Goal: Book appointment/travel/reservation

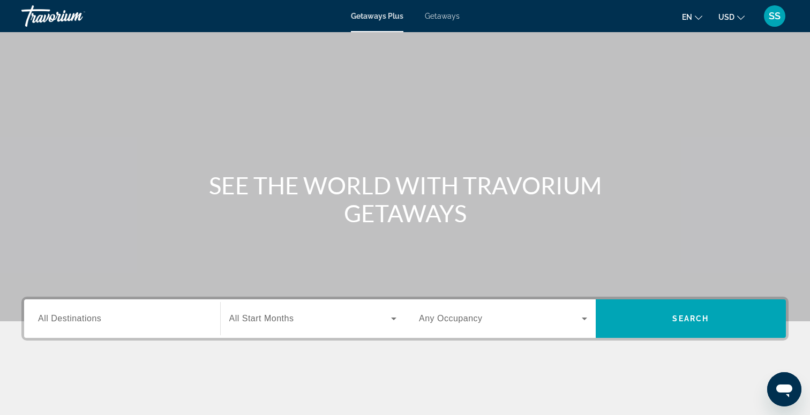
click at [154, 318] on input "Destination All Destinations" at bounding box center [122, 319] width 168 height 13
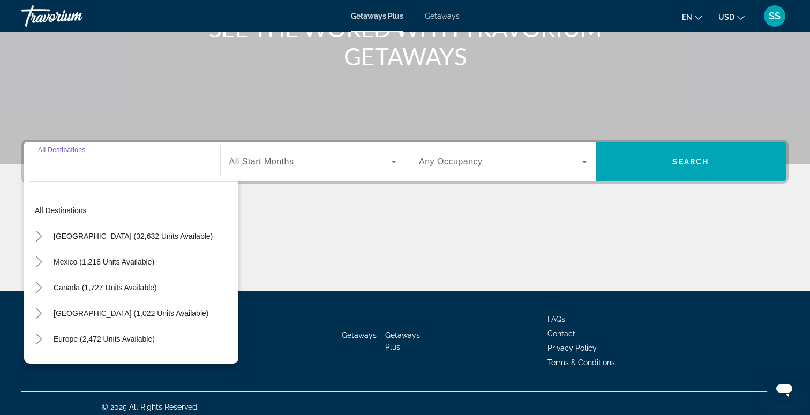
scroll to position [164, 0]
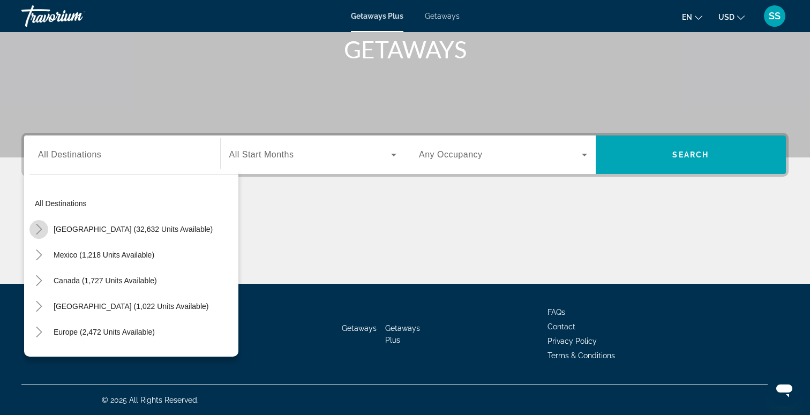
click at [41, 228] on icon "Toggle United States (32,632 units available)" at bounding box center [39, 229] width 11 height 11
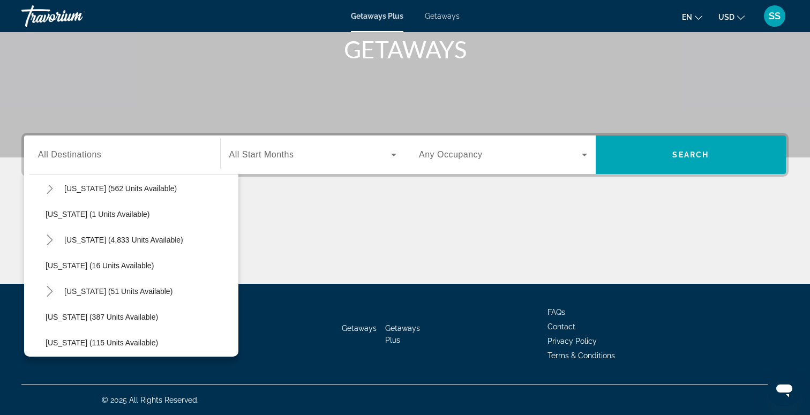
scroll to position [144, 0]
click at [50, 235] on icon "Toggle Florida (4,833 units available)" at bounding box center [49, 239] width 11 height 11
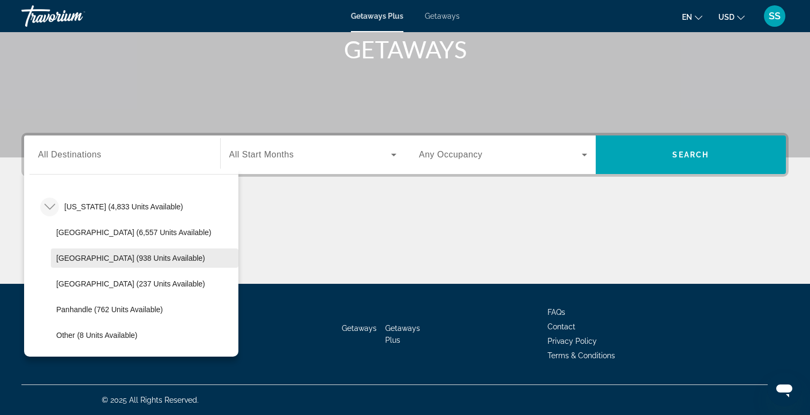
scroll to position [185, 0]
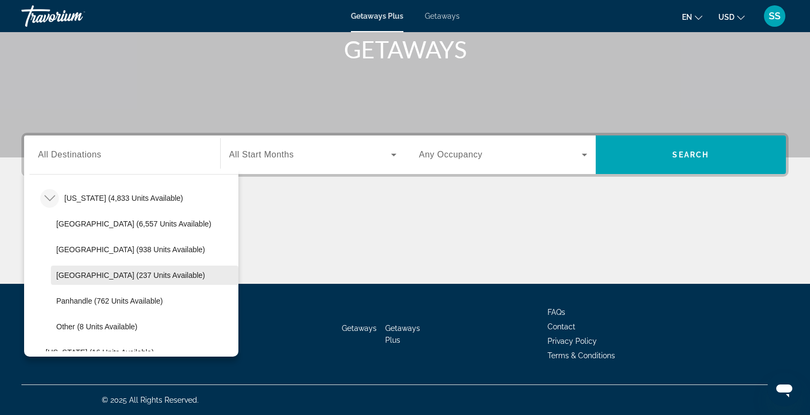
click at [104, 277] on span "[GEOGRAPHIC_DATA] (237 units available)" at bounding box center [130, 275] width 149 height 9
type input "**********"
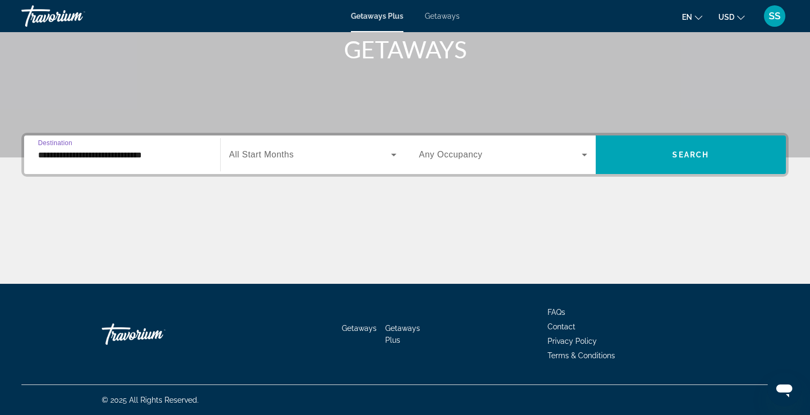
click at [301, 155] on span "Search widget" at bounding box center [310, 154] width 162 height 13
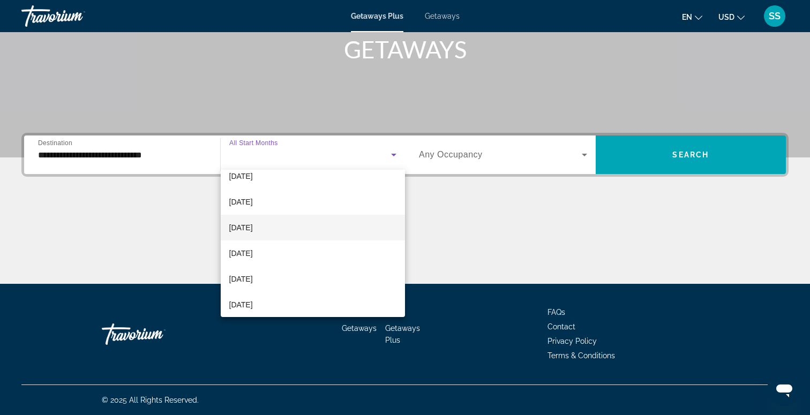
scroll to position [130, 0]
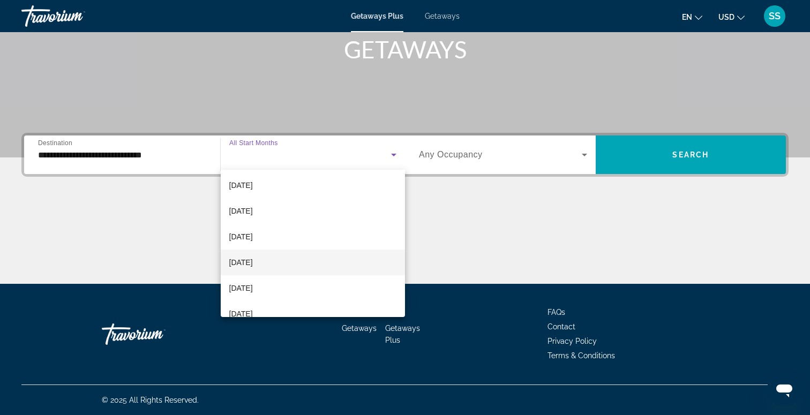
click at [278, 261] on mat-option "[DATE]" at bounding box center [313, 263] width 185 height 26
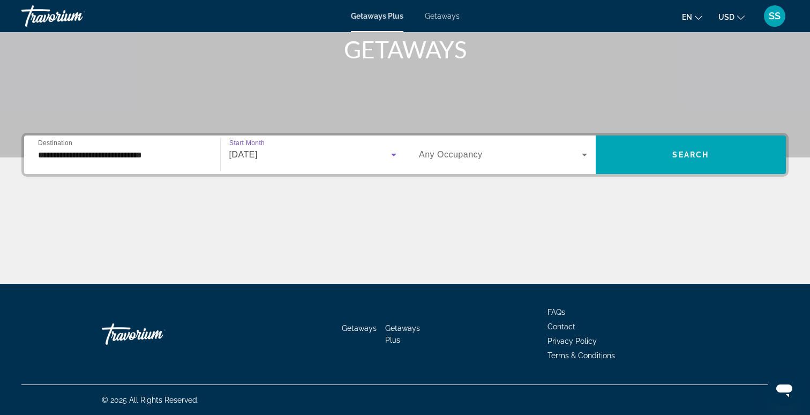
click at [473, 150] on span "Any Occupancy" at bounding box center [451, 154] width 64 height 9
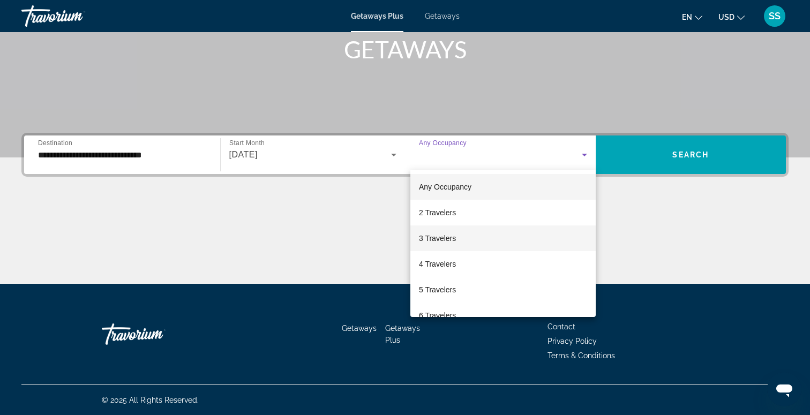
click at [448, 234] on span "3 Travelers" at bounding box center [437, 238] width 37 height 13
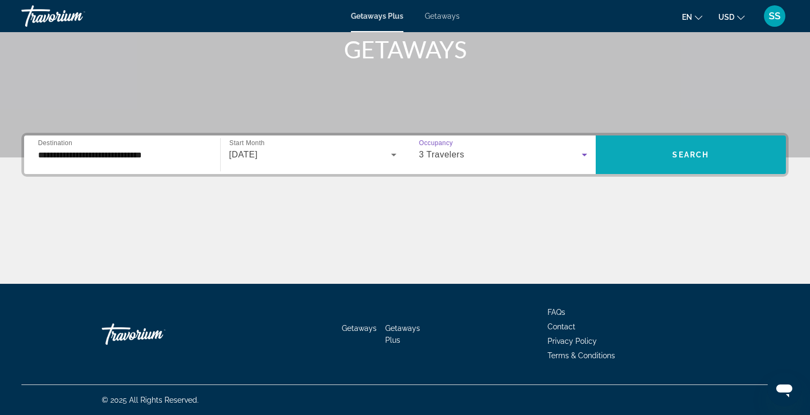
click at [673, 161] on span "Search widget" at bounding box center [691, 155] width 191 height 26
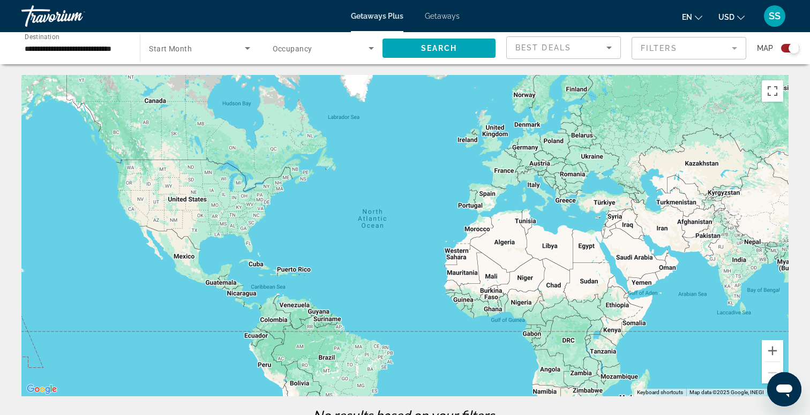
click at [244, 246] on div "Main content" at bounding box center [404, 235] width 767 height 321
click at [281, 248] on div "Main content" at bounding box center [404, 235] width 767 height 321
click at [253, 247] on div "Main content" at bounding box center [404, 235] width 767 height 321
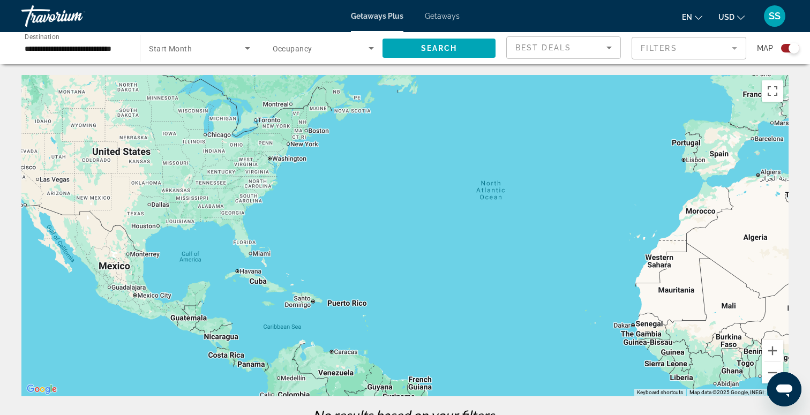
click at [246, 239] on div "Main content" at bounding box center [404, 235] width 767 height 321
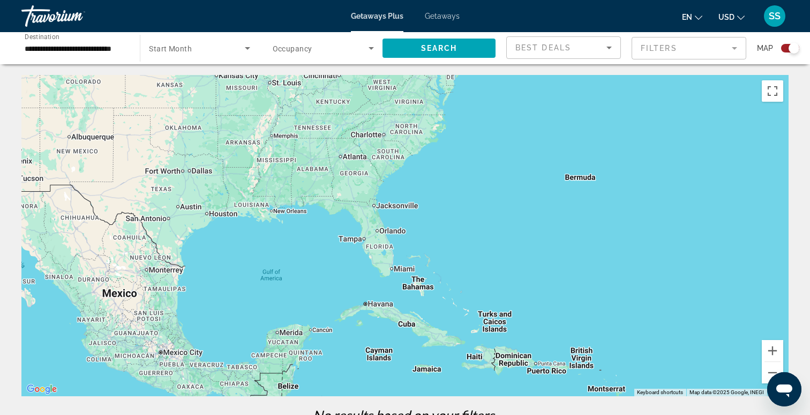
drag, startPoint x: 246, startPoint y: 239, endPoint x: 384, endPoint y: 243, distance: 138.2
click at [384, 243] on div "Main content" at bounding box center [404, 235] width 767 height 321
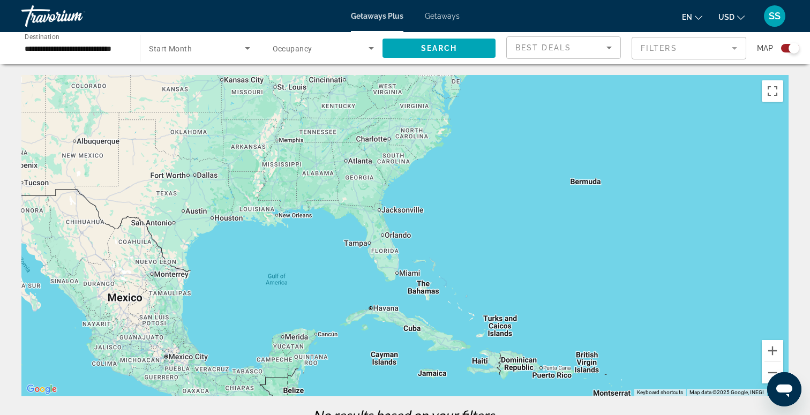
click at [103, 56] on div "**********" at bounding box center [75, 48] width 101 height 31
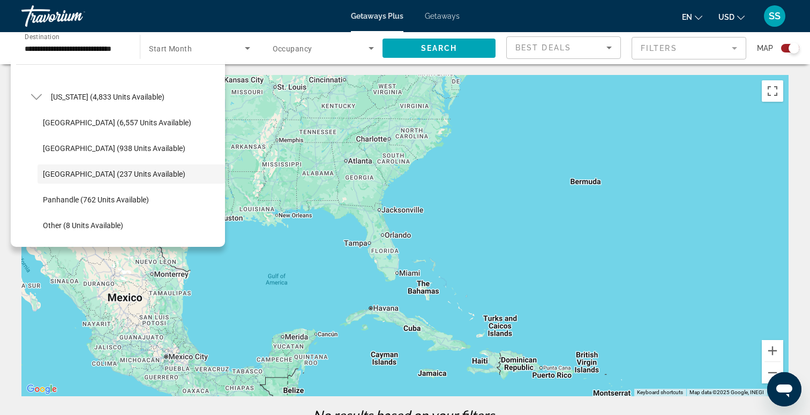
click at [220, 38] on div "Search widget" at bounding box center [199, 48] width 101 height 30
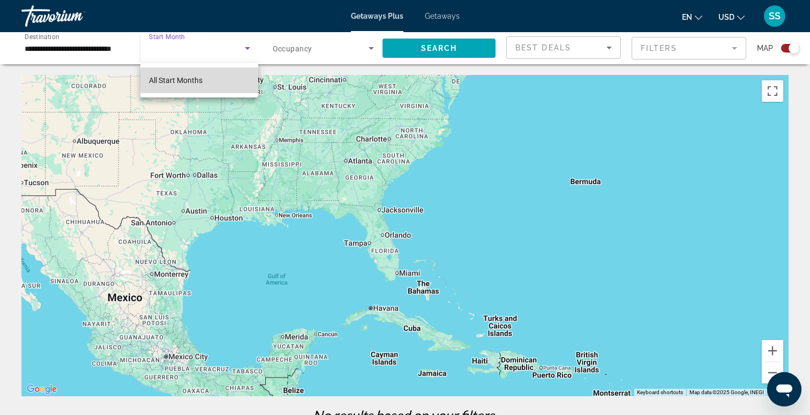
click at [203, 81] on mat-option "All Start Months" at bounding box center [199, 80] width 118 height 26
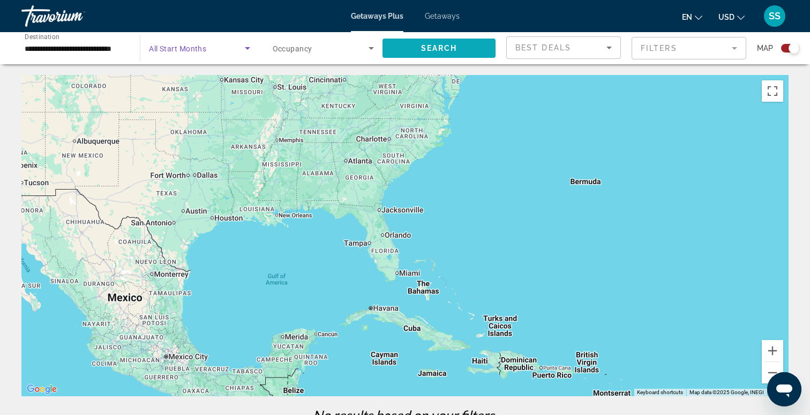
click at [436, 50] on span "Search" at bounding box center [439, 48] width 36 height 9
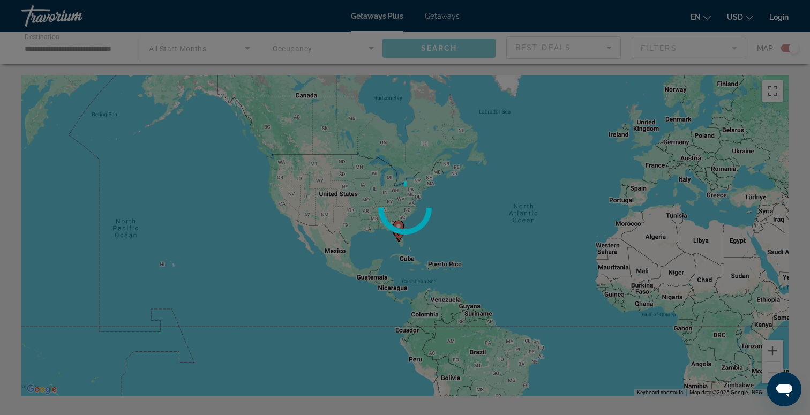
click at [394, 243] on div at bounding box center [405, 207] width 810 height 415
click at [402, 236] on div at bounding box center [405, 207] width 810 height 415
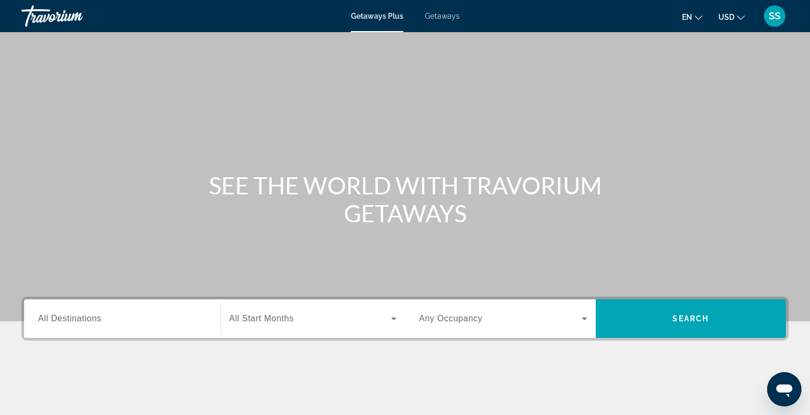
click at [100, 333] on div "Search widget" at bounding box center [122, 319] width 168 height 31
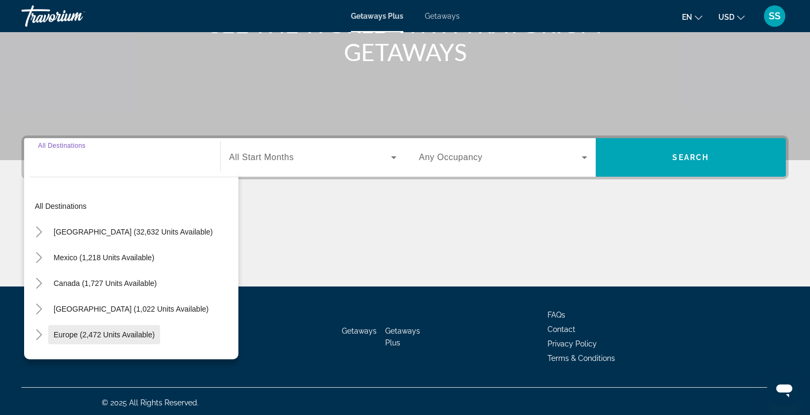
scroll to position [164, 0]
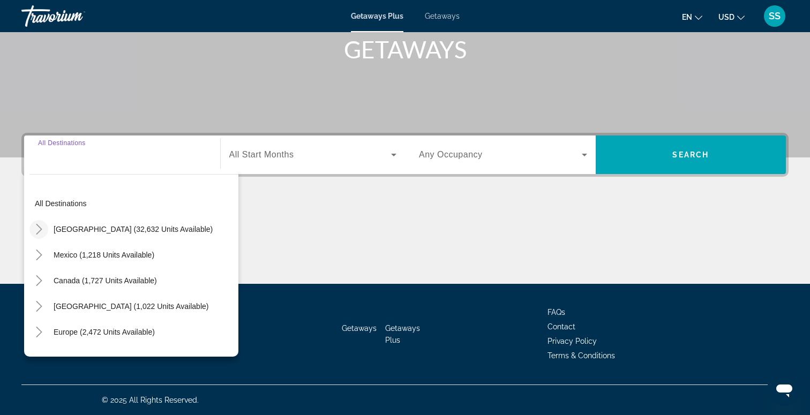
click at [37, 236] on mat-icon "Toggle United States (32,632 units available)" at bounding box center [38, 229] width 19 height 19
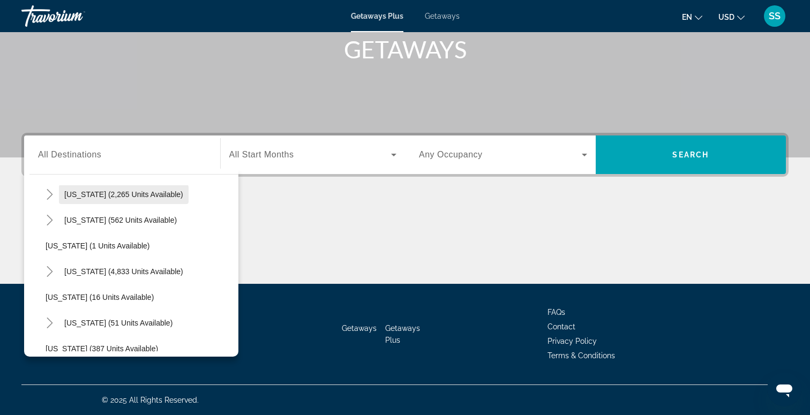
scroll to position [122, 0]
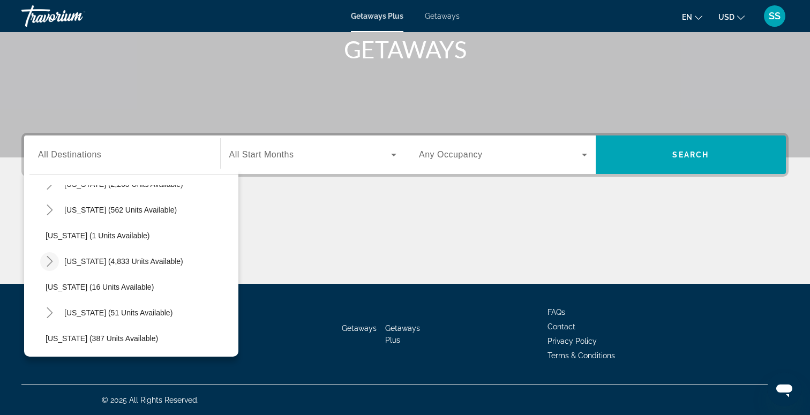
click at [47, 258] on icon "Toggle Florida (4,833 units available)" at bounding box center [49, 261] width 11 height 11
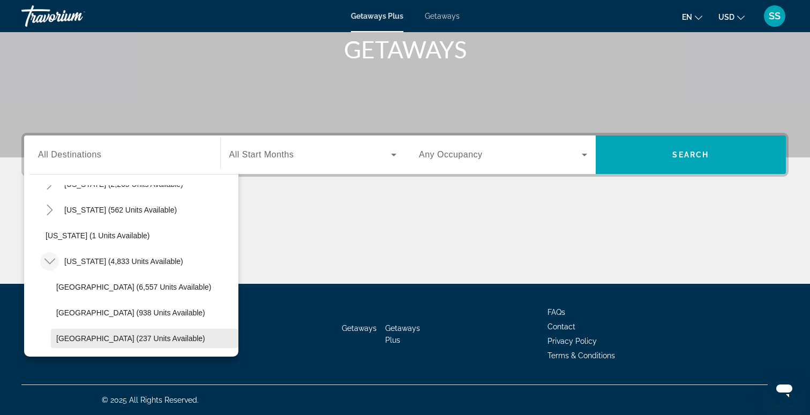
click at [73, 338] on span "[GEOGRAPHIC_DATA] (237 units available)" at bounding box center [130, 338] width 149 height 9
type input "**********"
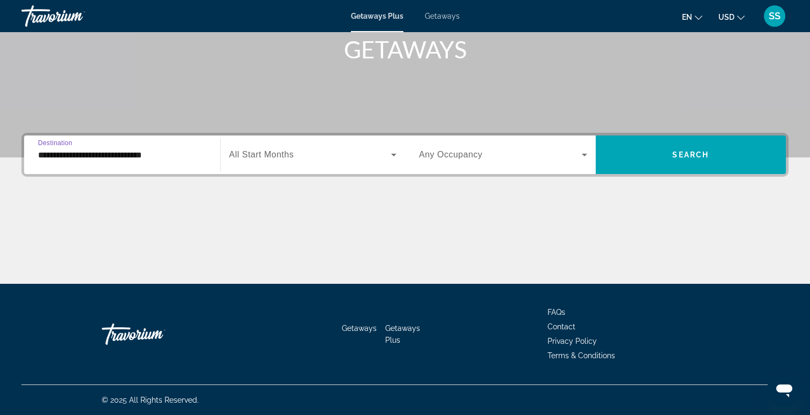
click at [518, 156] on span "Search widget" at bounding box center [500, 154] width 163 height 13
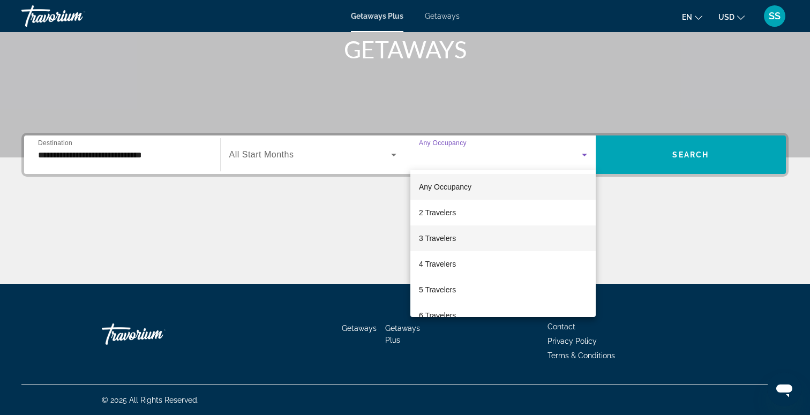
click at [455, 245] on mat-option "3 Travelers" at bounding box center [502, 238] width 185 height 26
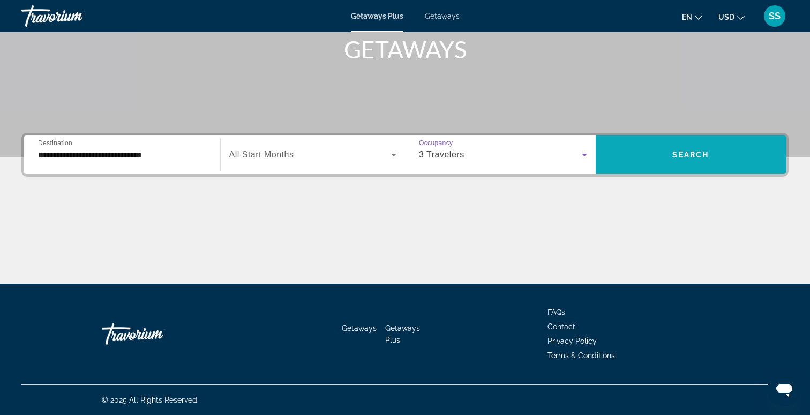
click at [646, 154] on span "Search widget" at bounding box center [691, 155] width 191 height 26
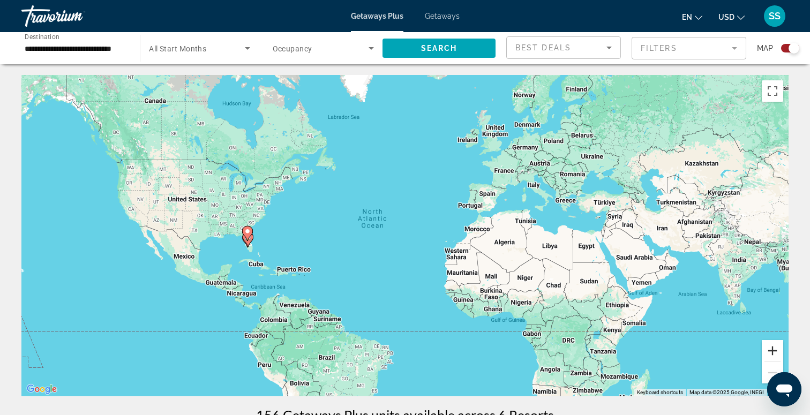
click at [771, 352] on button "Zoom in" at bounding box center [772, 350] width 21 height 21
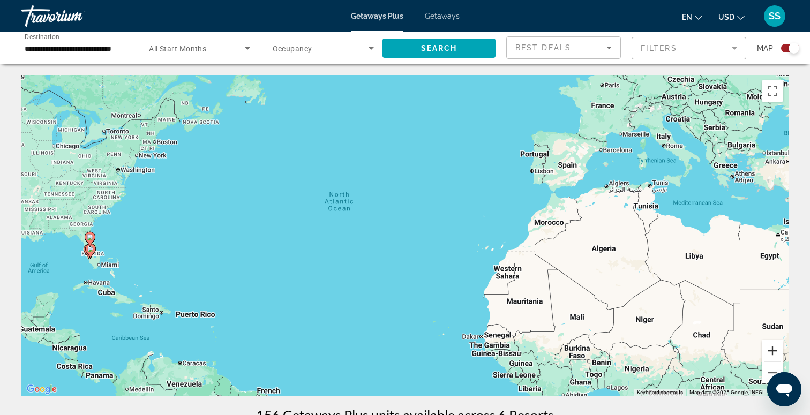
click at [771, 351] on button "Zoom in" at bounding box center [772, 350] width 21 height 21
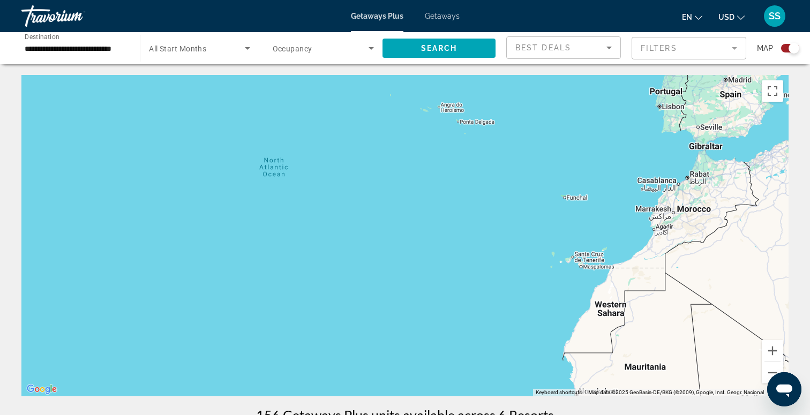
drag, startPoint x: 461, startPoint y: 309, endPoint x: 809, endPoint y: 308, distance: 348.6
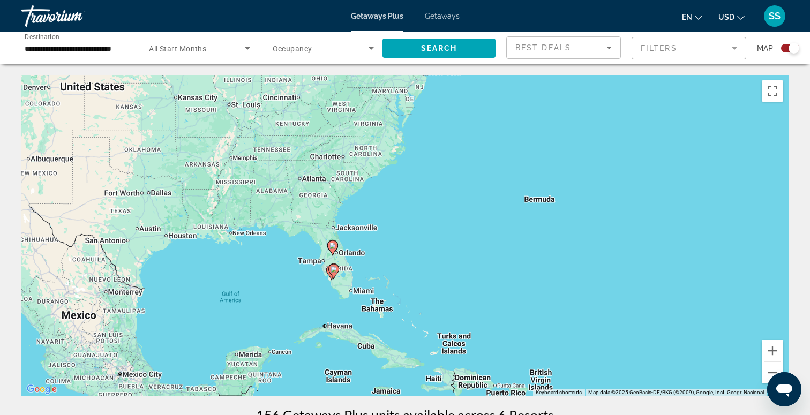
click at [321, 288] on div "To activate drag with keyboard, press Alt + Enter. Once in keyboard drag state,…" at bounding box center [404, 235] width 767 height 321
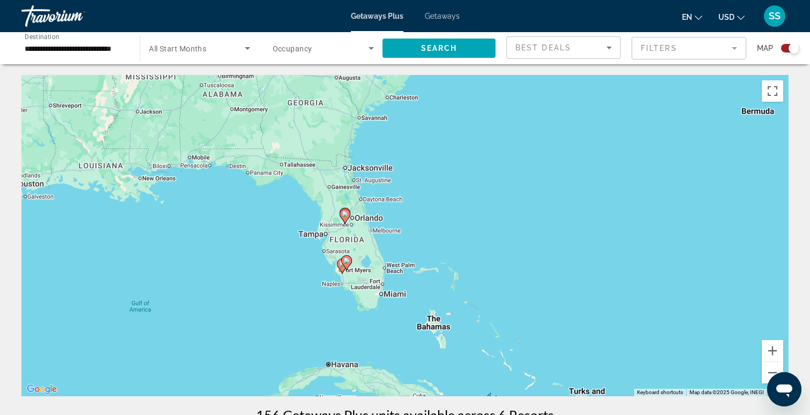
click at [327, 281] on div "To activate drag with keyboard, press Alt + Enter. Once in keyboard drag state,…" at bounding box center [404, 235] width 767 height 321
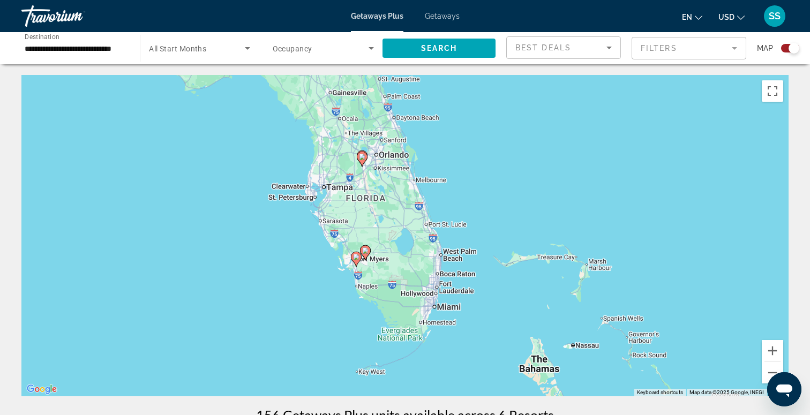
click at [329, 274] on div "To activate drag with keyboard, press Alt + Enter. Once in keyboard drag state,…" at bounding box center [404, 235] width 767 height 321
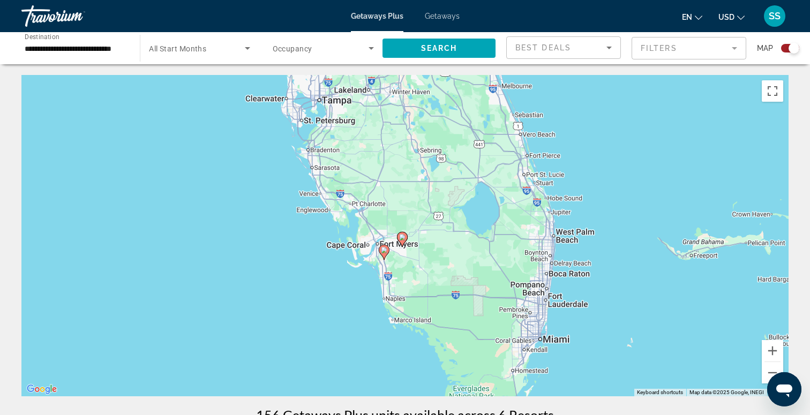
click at [329, 272] on div "To activate drag with keyboard, press Alt + Enter. Once in keyboard drag state,…" at bounding box center [404, 235] width 767 height 321
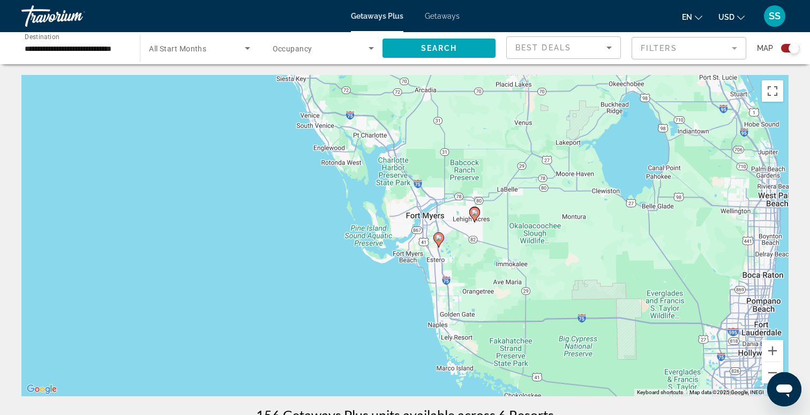
click at [438, 240] on image "Main content" at bounding box center [438, 238] width 6 height 6
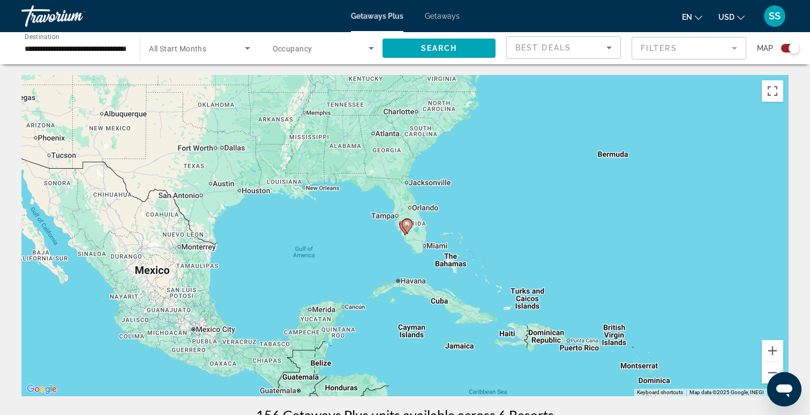
click at [402, 228] on gmp-advanced-marker "Main content" at bounding box center [407, 226] width 11 height 16
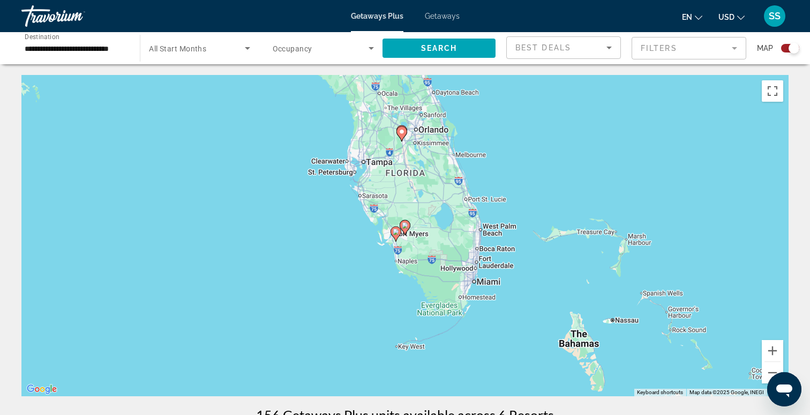
click at [394, 233] on image "Main content" at bounding box center [396, 232] width 6 height 6
type input "**********"
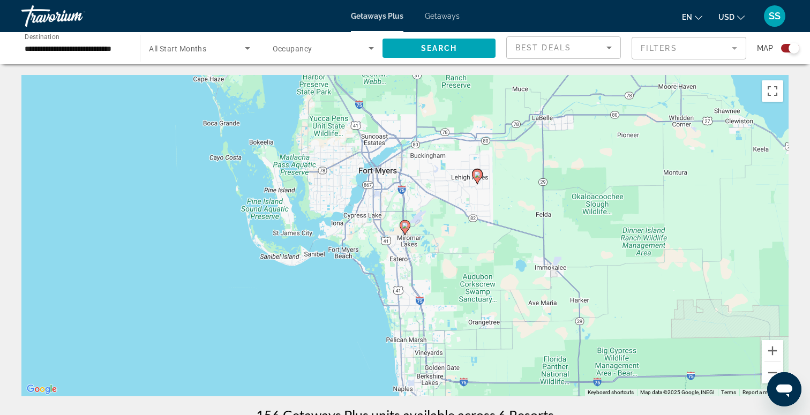
click at [406, 227] on image "Main content" at bounding box center [405, 225] width 6 height 6
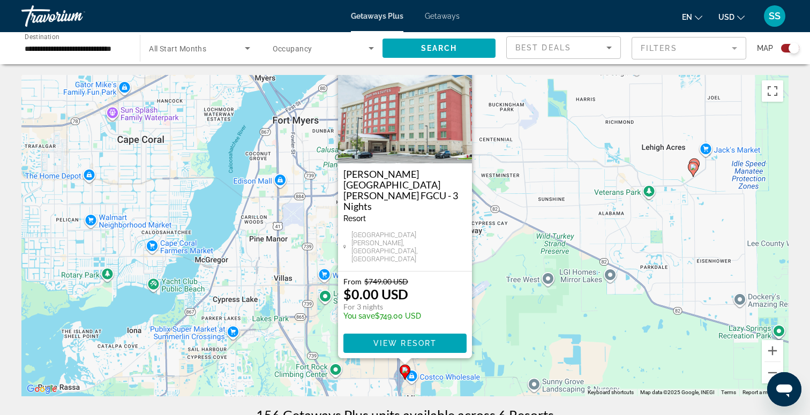
click at [691, 169] on image "Main content" at bounding box center [693, 167] width 6 height 6
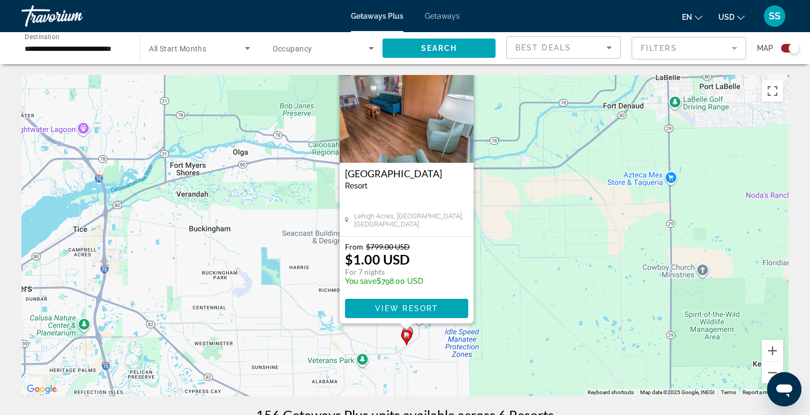
drag, startPoint x: 523, startPoint y: 293, endPoint x: 524, endPoint y: 245, distance: 48.2
click at [524, 245] on div "To activate drag with keyboard, press Alt + Enter. Once in keyboard drag state,…" at bounding box center [404, 235] width 767 height 321
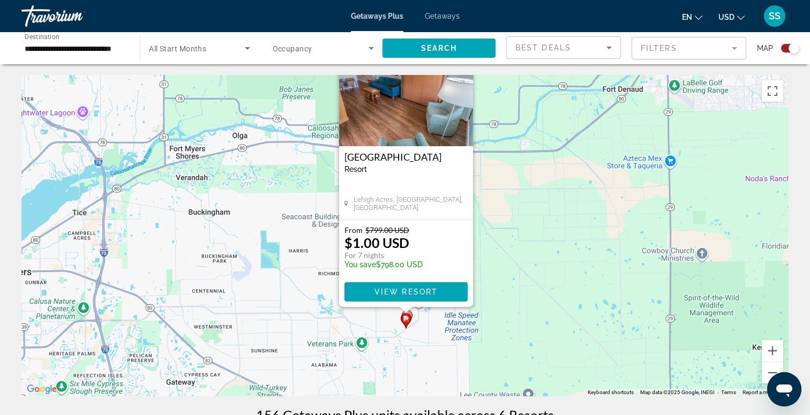
click at [410, 314] on gmp-advanced-marker "Main content" at bounding box center [406, 321] width 11 height 16
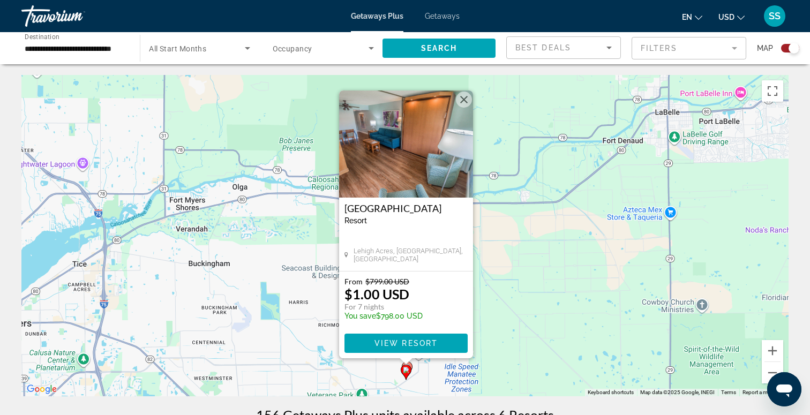
click at [464, 101] on button "Close" at bounding box center [464, 100] width 16 height 16
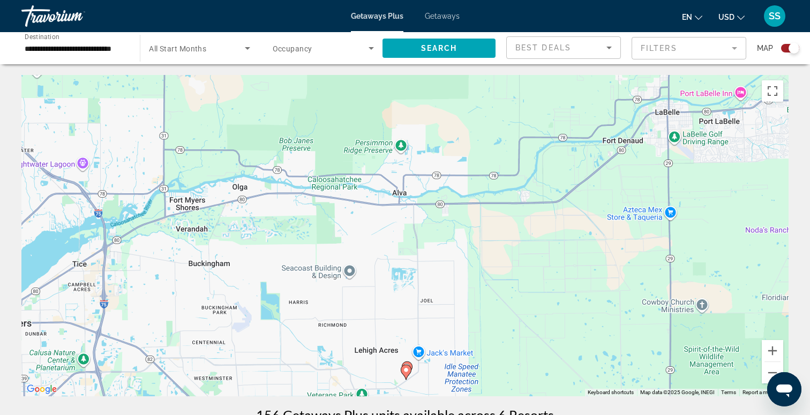
click at [449, 16] on span "Getaways" at bounding box center [442, 16] width 35 height 9
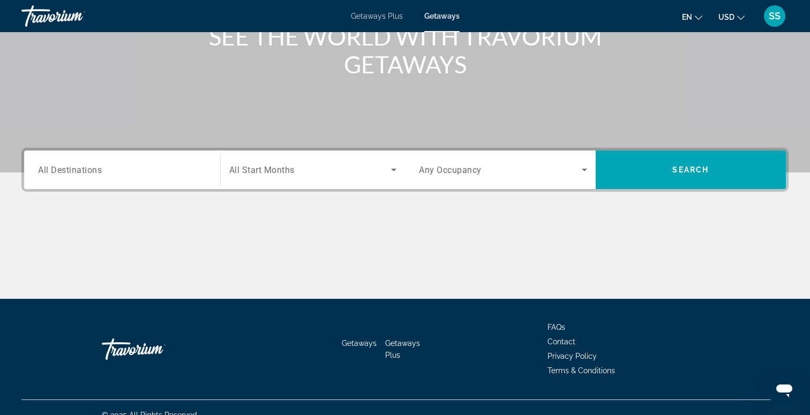
scroll to position [164, 0]
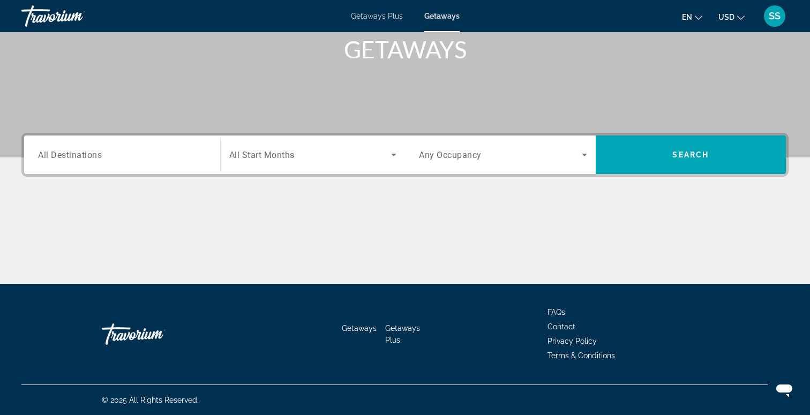
click at [126, 164] on div "Search widget" at bounding box center [122, 155] width 168 height 31
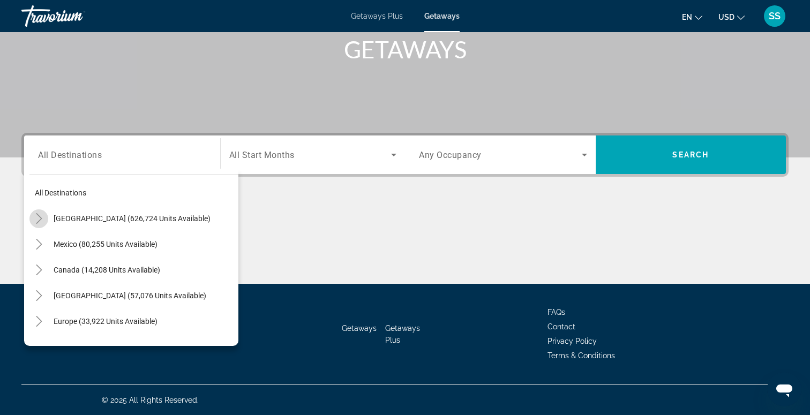
click at [39, 218] on icon "Toggle United States (626,724 units available)" at bounding box center [39, 218] width 11 height 11
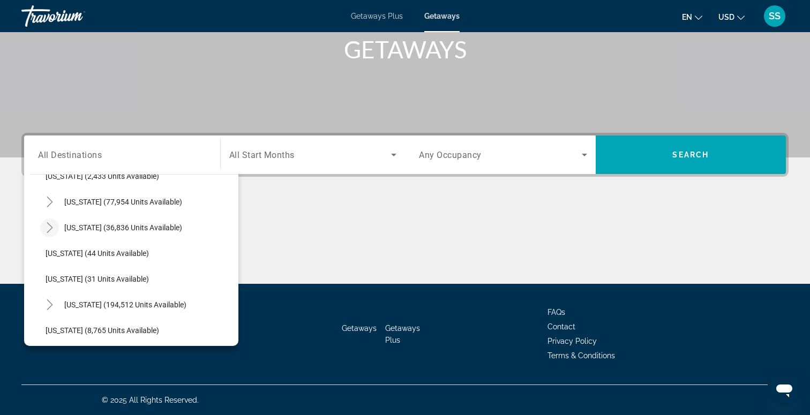
scroll to position [114, 0]
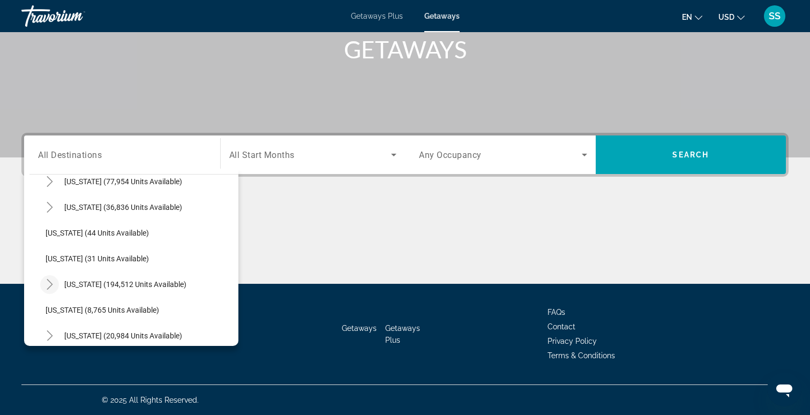
click at [48, 287] on icon "Toggle Florida (194,512 units available)" at bounding box center [49, 284] width 11 height 11
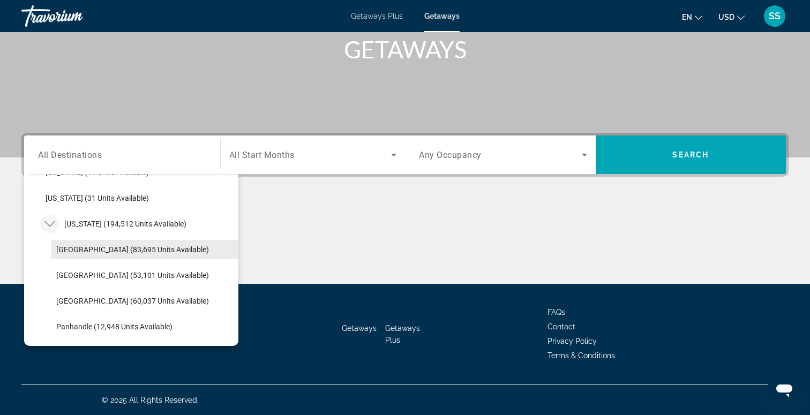
scroll to position [182, 0]
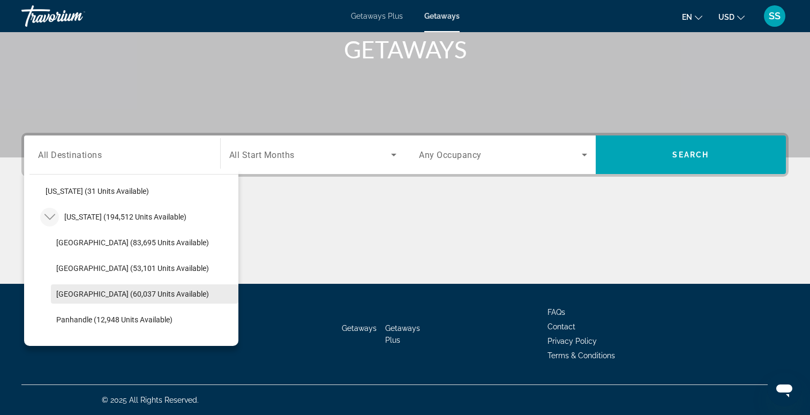
click at [106, 296] on span "[GEOGRAPHIC_DATA] (60,037 units available)" at bounding box center [132, 294] width 153 height 9
type input "**********"
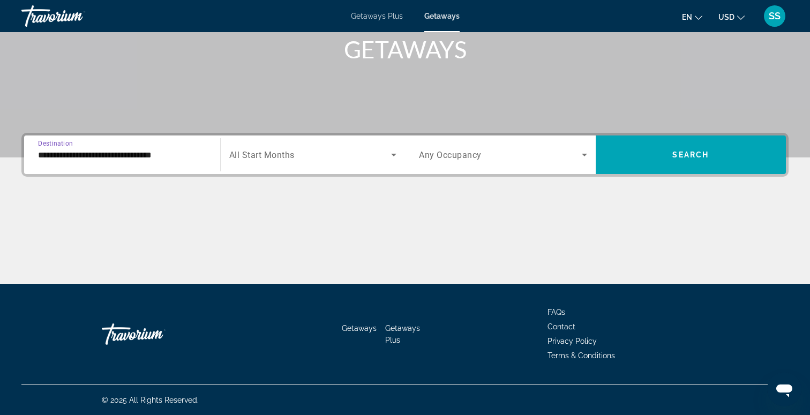
click at [355, 149] on span "Search widget" at bounding box center [310, 154] width 162 height 13
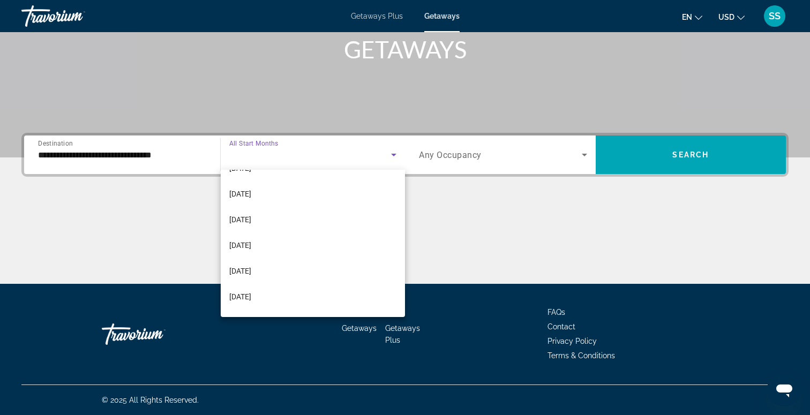
scroll to position [150, 0]
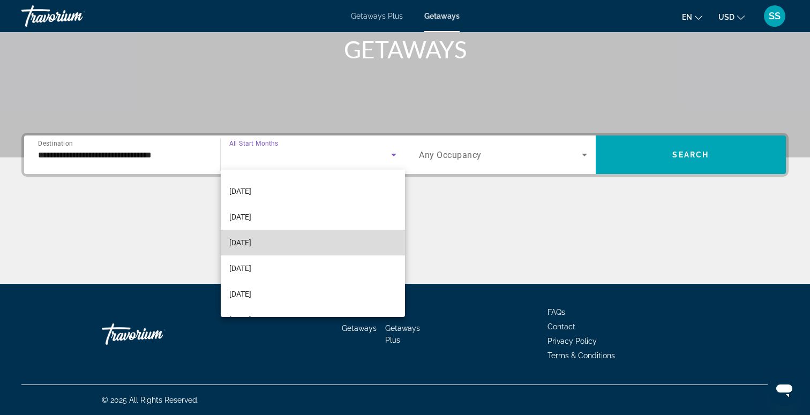
click at [276, 240] on mat-option "[DATE]" at bounding box center [313, 243] width 185 height 26
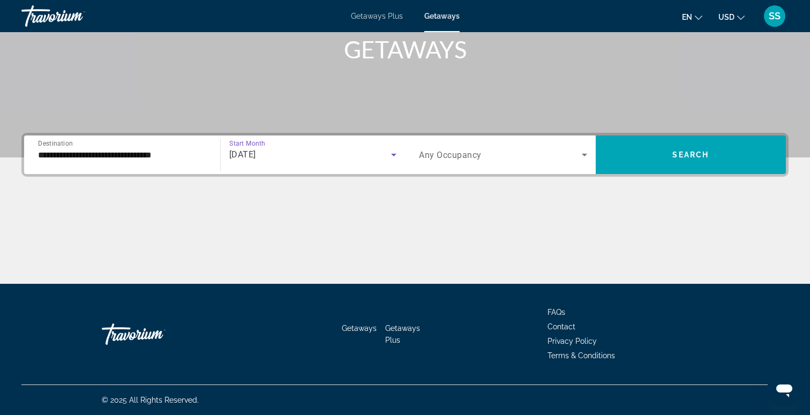
click at [507, 149] on span "Search widget" at bounding box center [500, 154] width 163 height 13
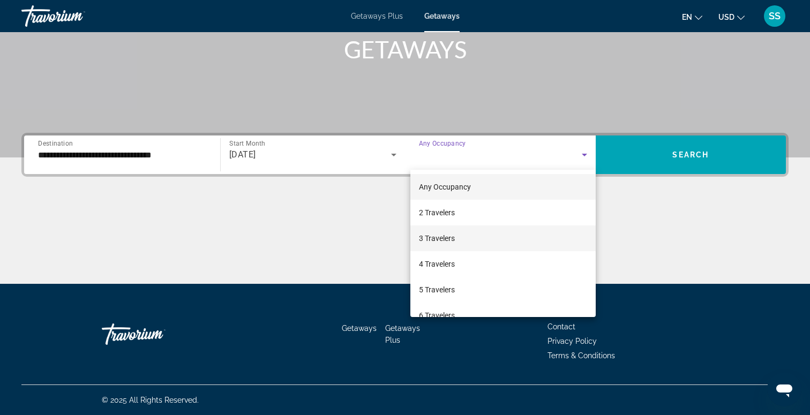
click at [450, 243] on span "3 Travelers" at bounding box center [437, 238] width 36 height 13
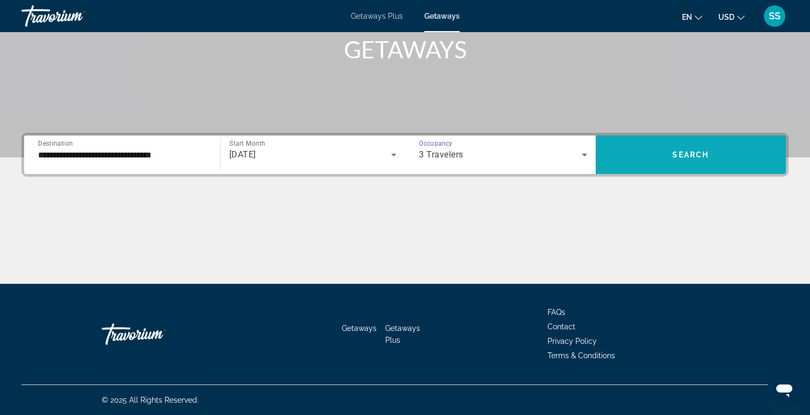
click at [673, 158] on span "Search" at bounding box center [690, 154] width 36 height 9
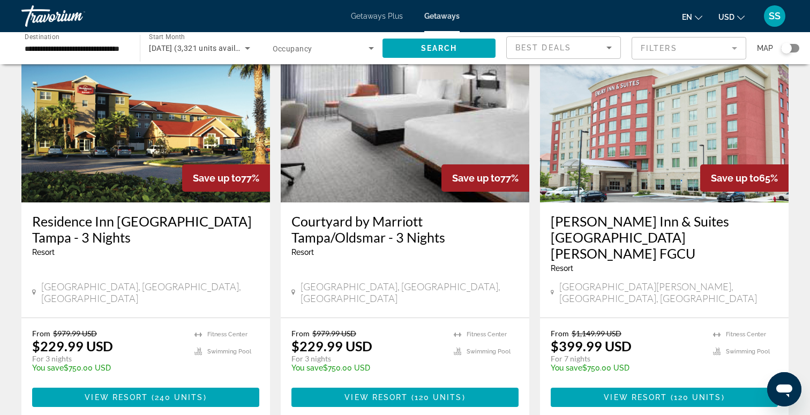
scroll to position [543, 0]
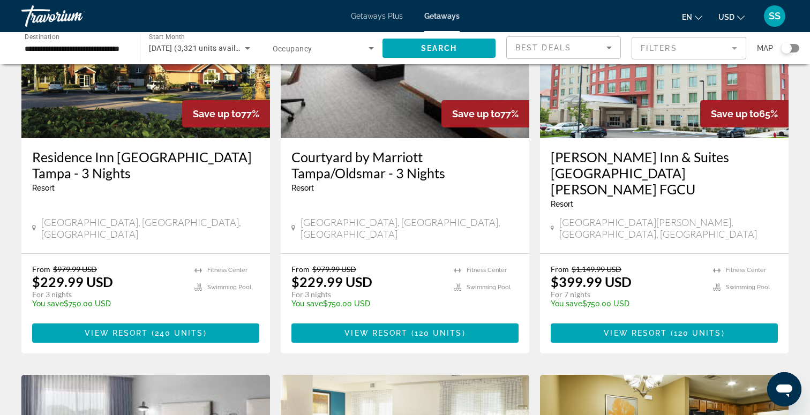
click at [782, 50] on div "Search widget" at bounding box center [786, 48] width 11 height 11
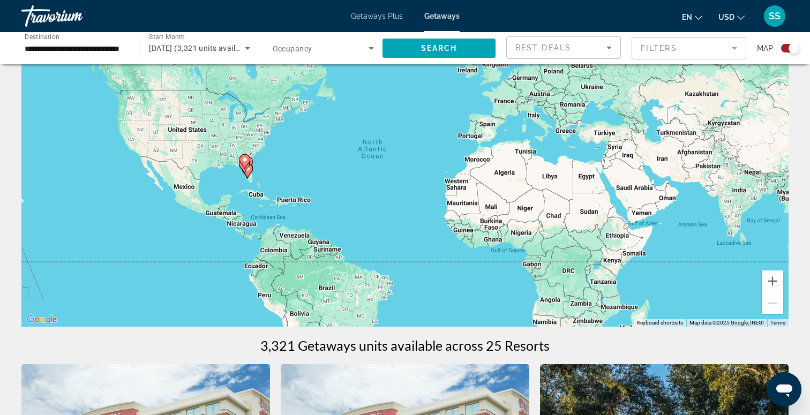
scroll to position [0, 0]
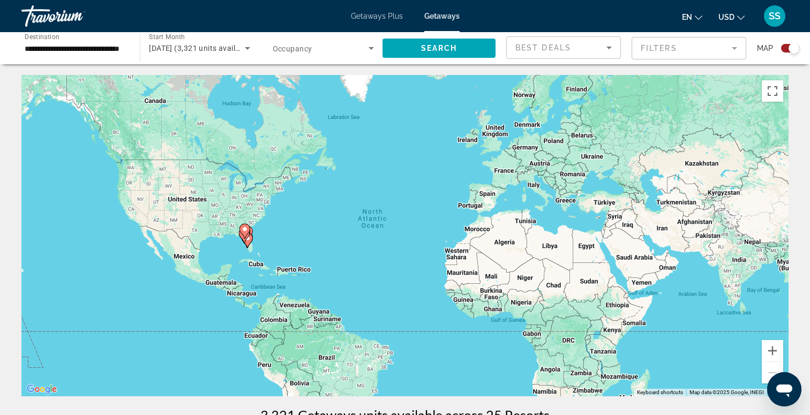
click at [238, 246] on div "To activate drag with keyboard, press Alt + Enter. Once in keyboard drag state,…" at bounding box center [404, 235] width 767 height 321
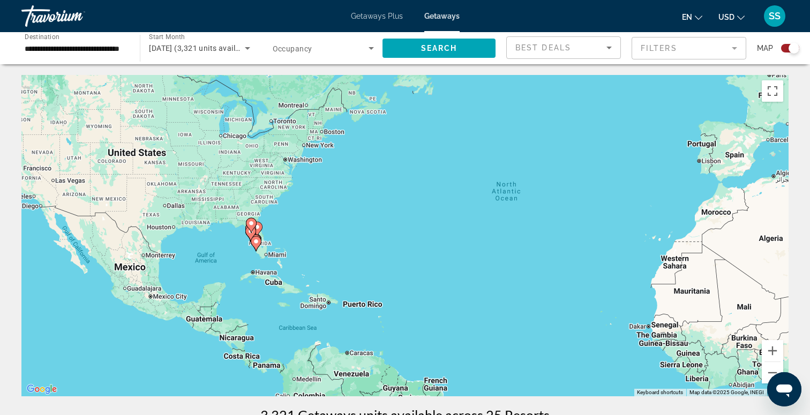
click at [238, 246] on div "To activate drag with keyboard, press Alt + Enter. Once in keyboard drag state,…" at bounding box center [404, 235] width 767 height 321
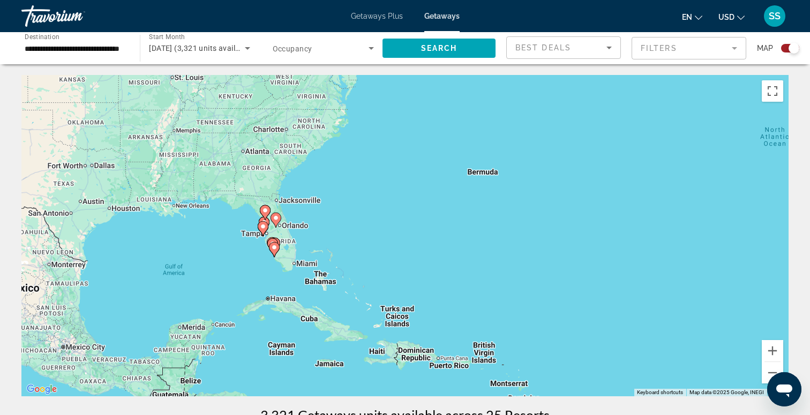
click at [257, 252] on div "To activate drag with keyboard, press Alt + Enter. Once in keyboard drag state,…" at bounding box center [404, 235] width 767 height 321
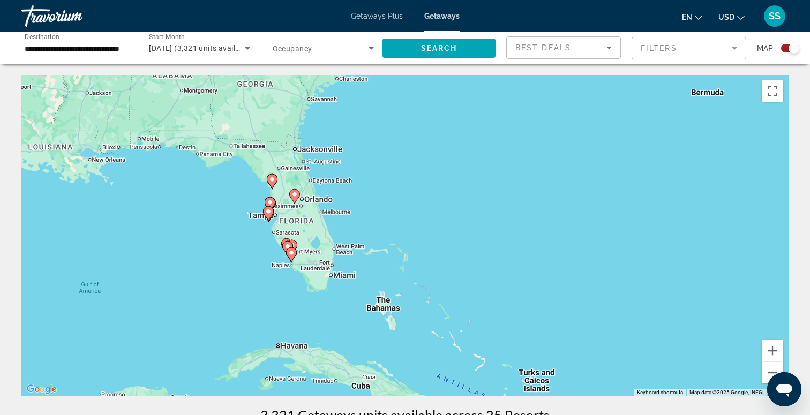
click at [270, 251] on div "To activate drag with keyboard, press Alt + Enter. Once in keyboard drag state,…" at bounding box center [404, 235] width 767 height 321
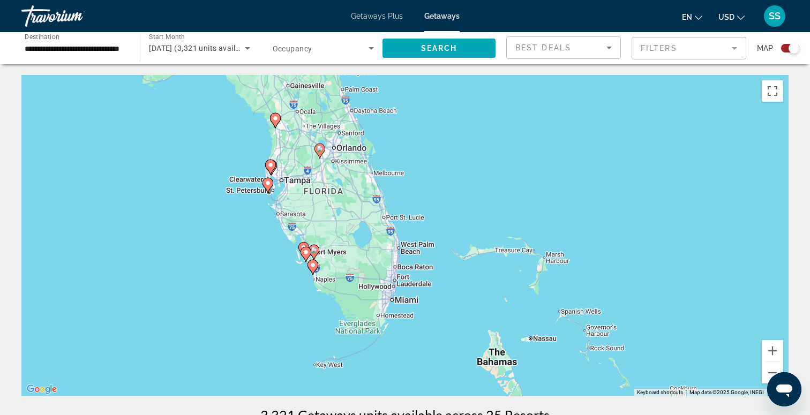
click at [303, 277] on div "To activate drag with keyboard, press Alt + Enter. Once in keyboard drag state,…" at bounding box center [404, 235] width 767 height 321
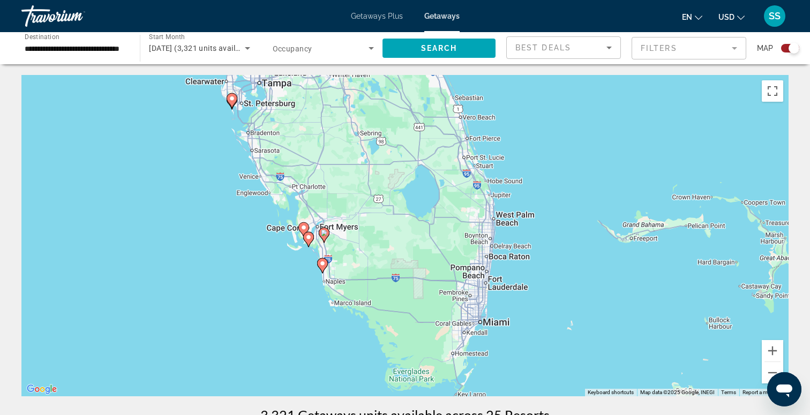
click at [303, 265] on div "To activate drag with keyboard, press Alt + Enter. Once in keyboard drag state,…" at bounding box center [404, 235] width 767 height 321
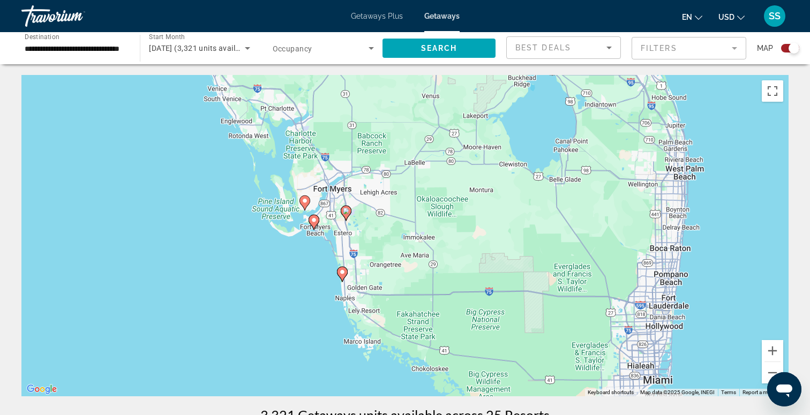
click at [311, 251] on div "To activate drag with keyboard, press Alt + Enter. Once in keyboard drag state,…" at bounding box center [404, 235] width 767 height 321
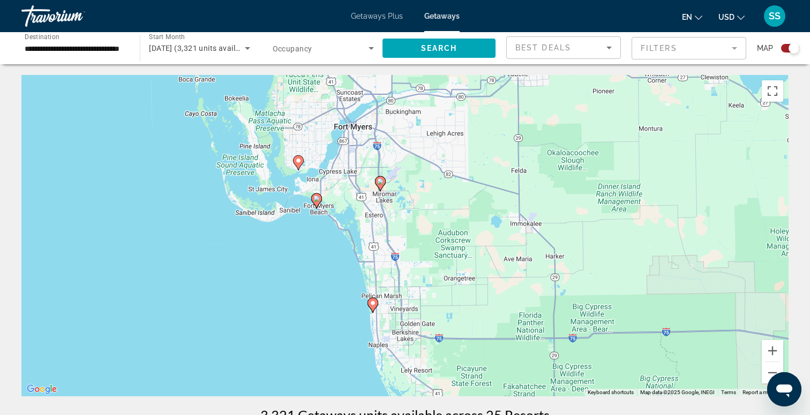
click at [319, 195] on icon "Main content" at bounding box center [317, 201] width 10 height 14
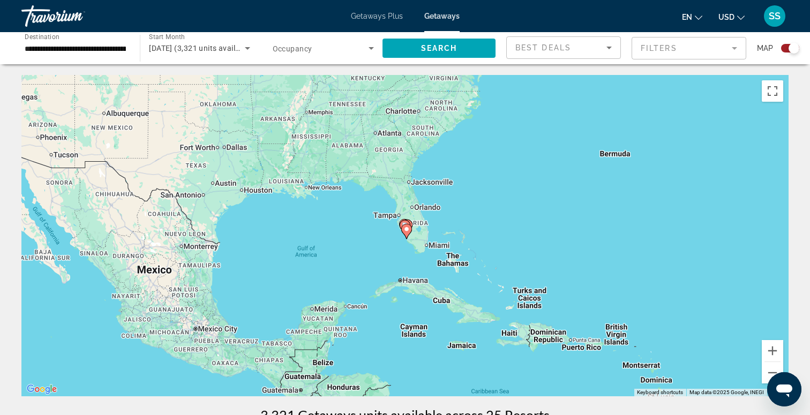
click at [407, 230] on image "Main content" at bounding box center [406, 229] width 6 height 6
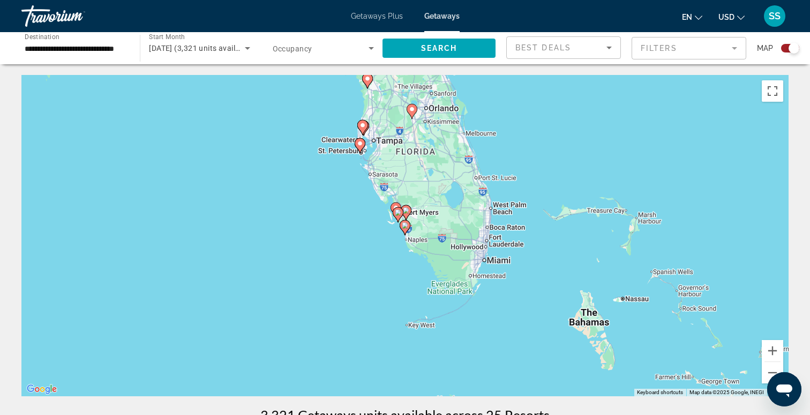
click at [398, 210] on image "Main content" at bounding box center [398, 212] width 6 height 6
type input "**********"
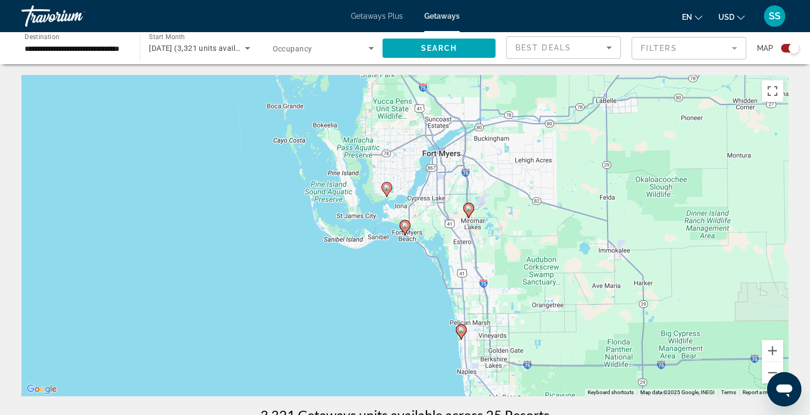
click at [405, 228] on image "Main content" at bounding box center [405, 225] width 6 height 6
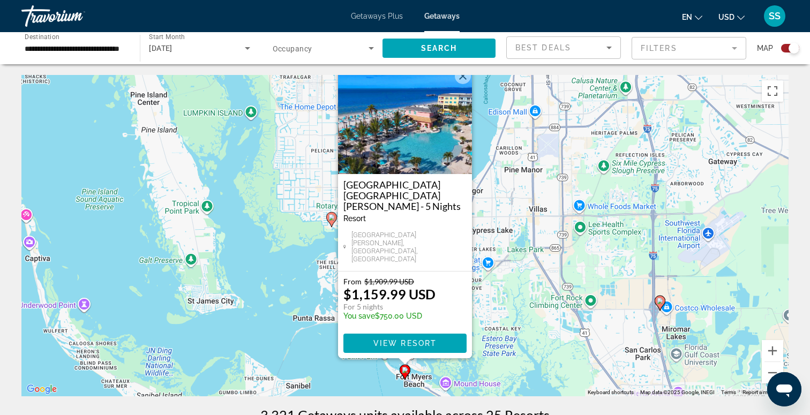
click at [464, 84] on button "Close" at bounding box center [463, 76] width 16 height 16
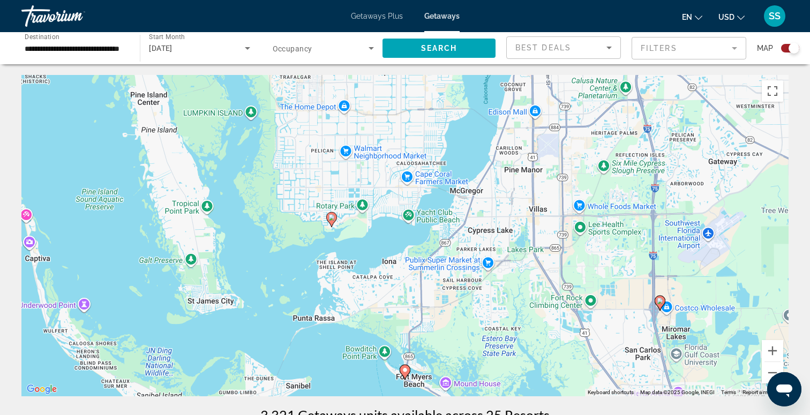
click at [331, 215] on image "Main content" at bounding box center [331, 217] width 6 height 6
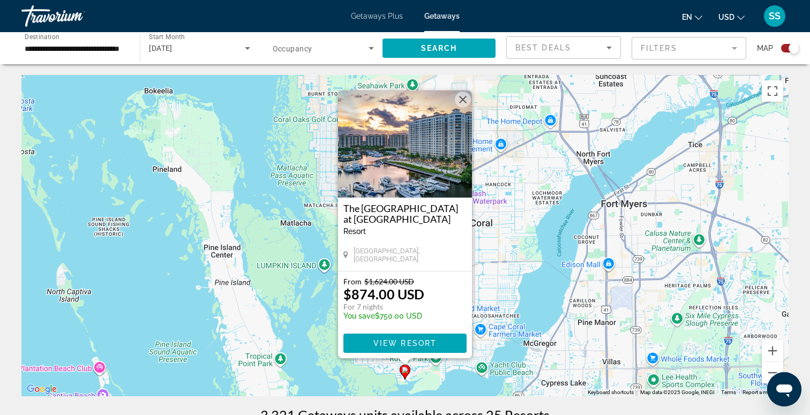
click at [461, 96] on button "Close" at bounding box center [463, 100] width 16 height 16
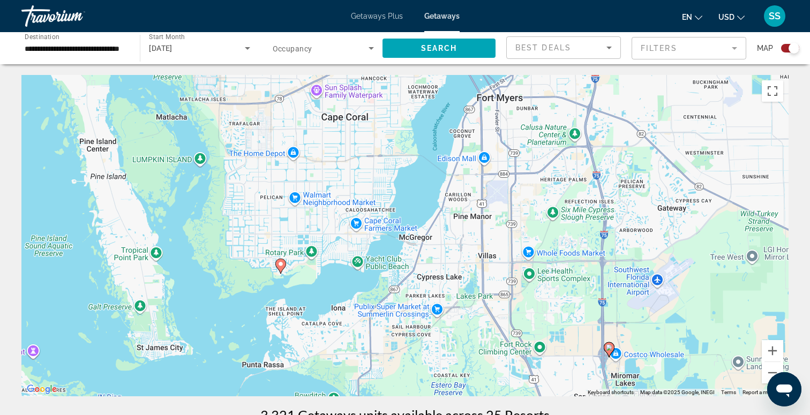
drag, startPoint x: 495, startPoint y: 222, endPoint x: 365, endPoint y: 97, distance: 180.3
click at [365, 101] on div "To activate drag with keyboard, press Alt + Enter. Once in keyboard drag state,…" at bounding box center [404, 235] width 767 height 321
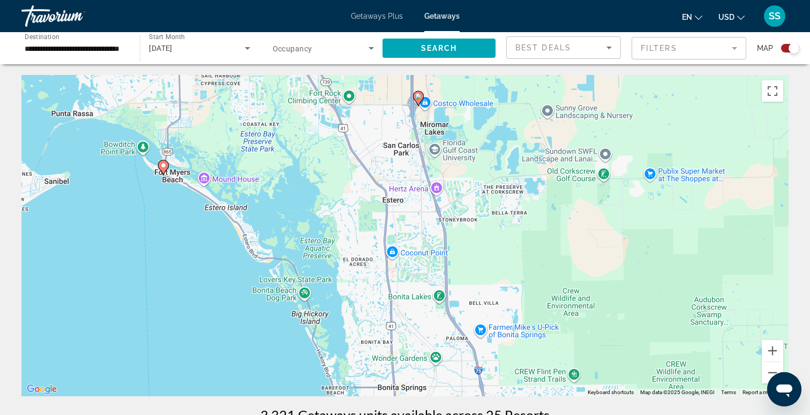
click at [417, 95] on image "Main content" at bounding box center [418, 96] width 6 height 6
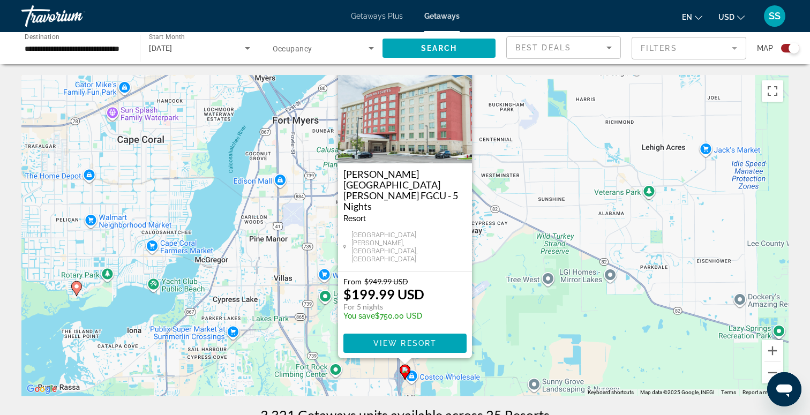
click at [459, 73] on button "Close" at bounding box center [463, 65] width 16 height 16
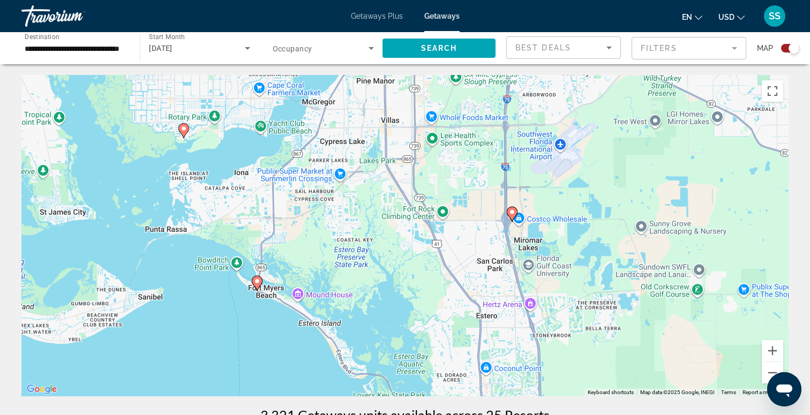
drag, startPoint x: 361, startPoint y: 287, endPoint x: 477, endPoint y: 110, distance: 211.2
click at [477, 110] on div "To activate drag with keyboard, press Alt + Enter. Once in keyboard drag state,…" at bounding box center [404, 235] width 767 height 321
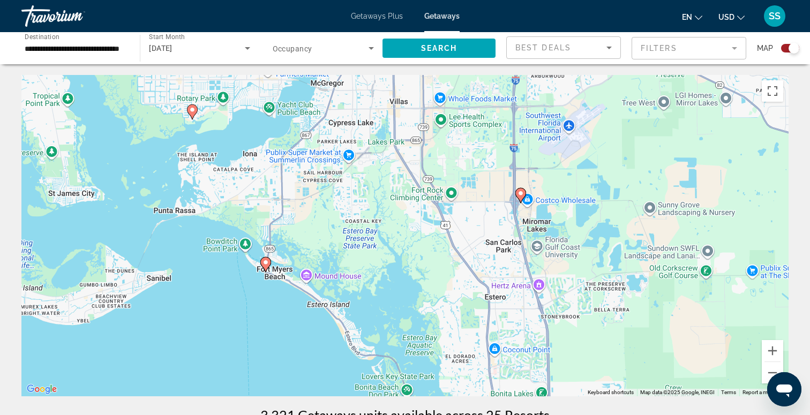
click at [224, 262] on div "To activate drag with keyboard, press Alt + Enter. Once in keyboard drag state,…" at bounding box center [404, 235] width 767 height 321
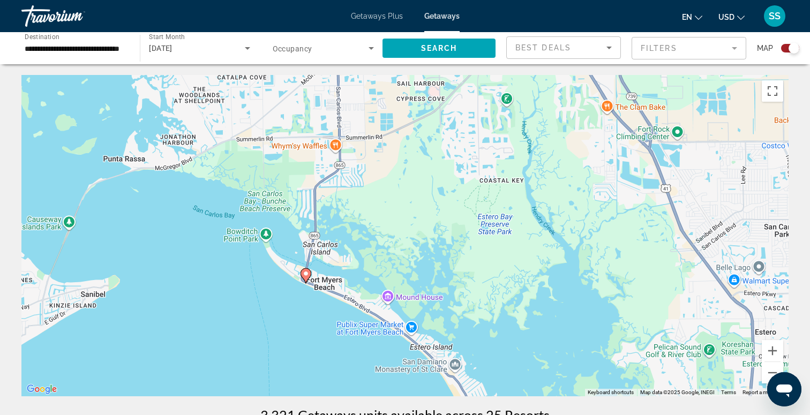
click at [257, 259] on div "To activate drag with keyboard, press Alt + Enter. Once in keyboard drag state,…" at bounding box center [404, 235] width 767 height 321
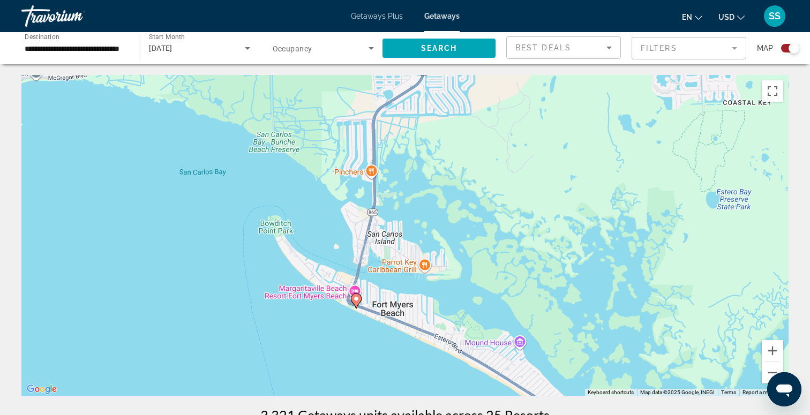
click at [257, 259] on div "To activate drag with keyboard, press Alt + Enter. Once in keyboard drag state,…" at bounding box center [404, 235] width 767 height 321
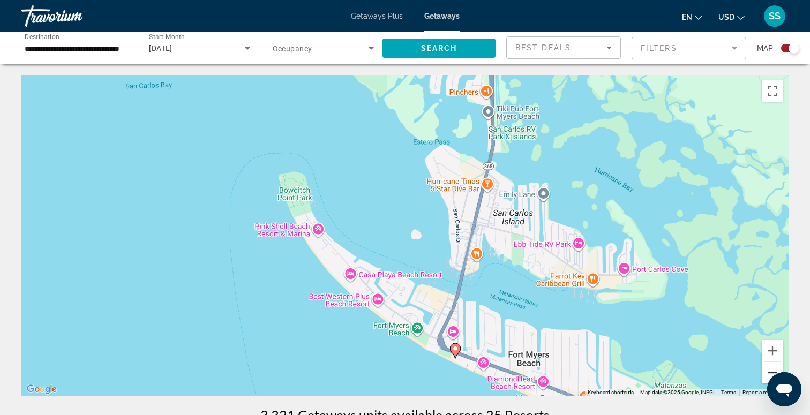
click at [771, 372] on button "Zoom out" at bounding box center [772, 372] width 21 height 21
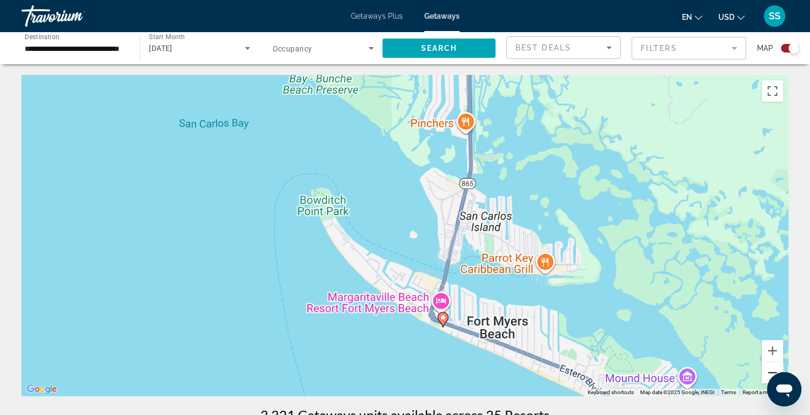
click at [771, 372] on button "Zoom out" at bounding box center [772, 372] width 21 height 21
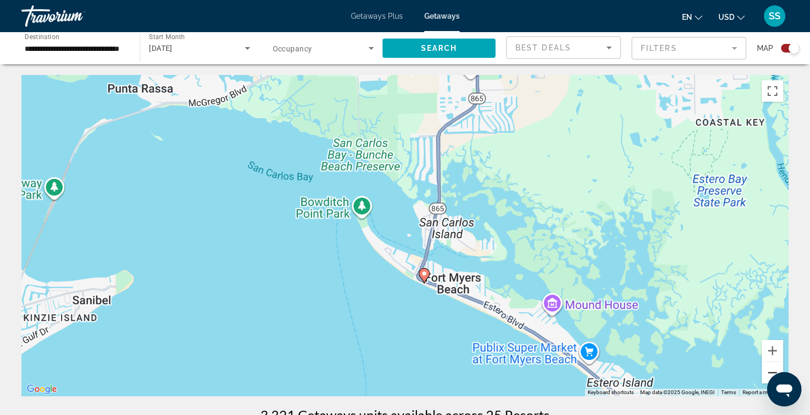
click at [771, 372] on button "Zoom out" at bounding box center [772, 372] width 21 height 21
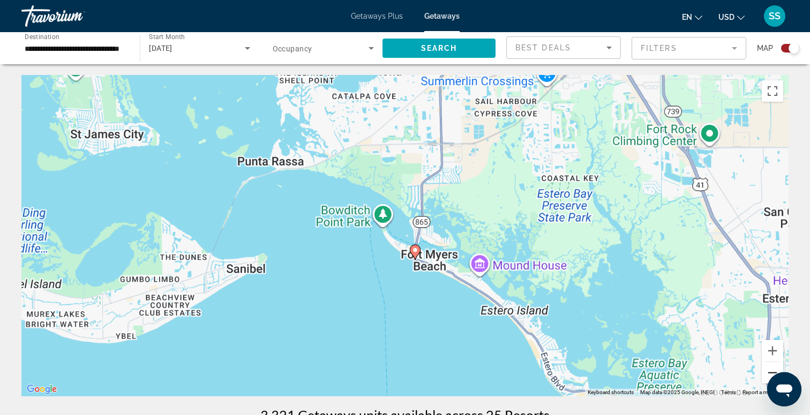
click at [771, 372] on button "Zoom out" at bounding box center [772, 372] width 21 height 21
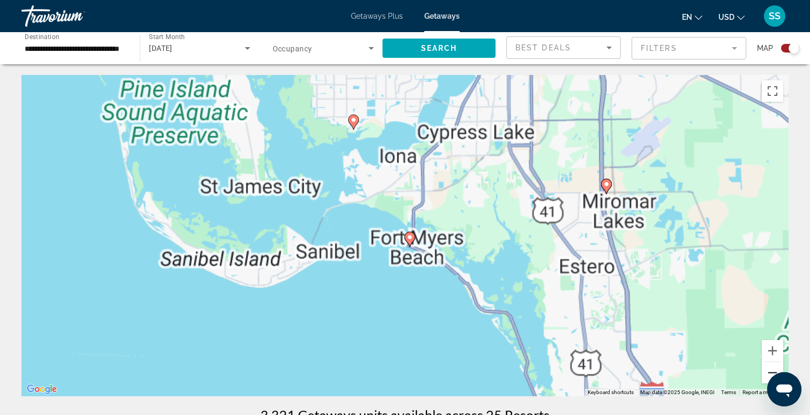
click at [771, 372] on button "Zoom out" at bounding box center [772, 372] width 21 height 21
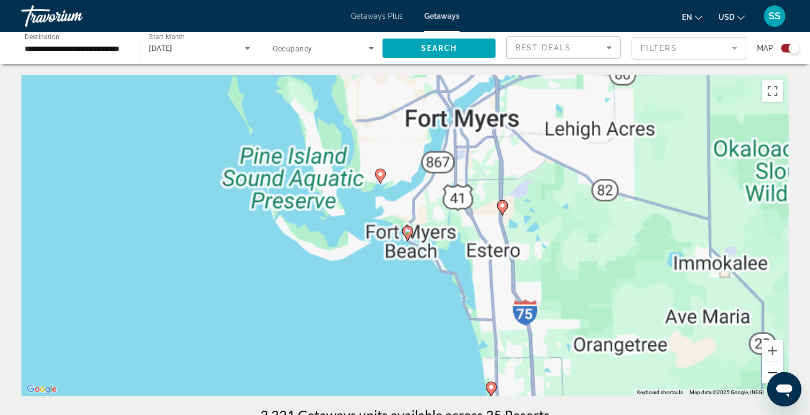
click at [771, 372] on button "Zoom out" at bounding box center [772, 372] width 21 height 21
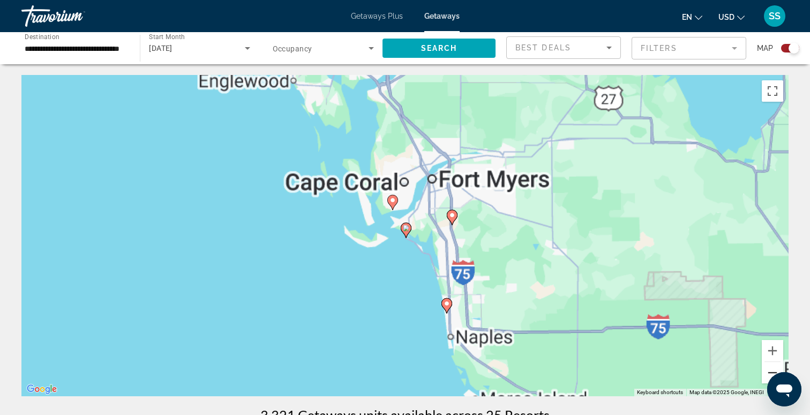
click at [771, 372] on button "Zoom out" at bounding box center [772, 372] width 21 height 21
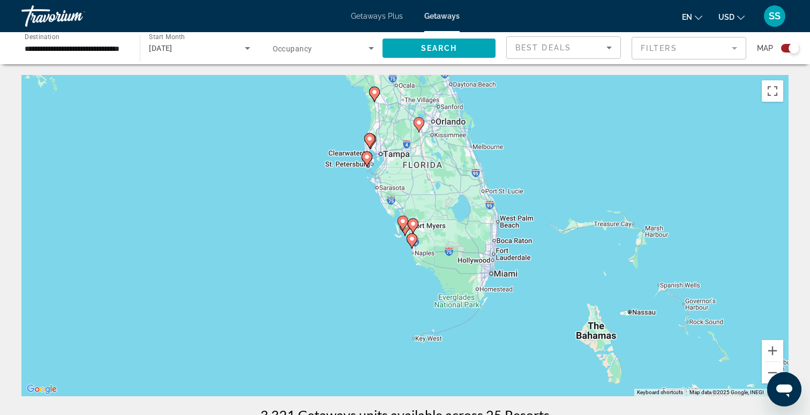
click at [360, 172] on div "To activate drag with keyboard, press Alt + Enter. Once in keyboard drag state,…" at bounding box center [404, 235] width 767 height 321
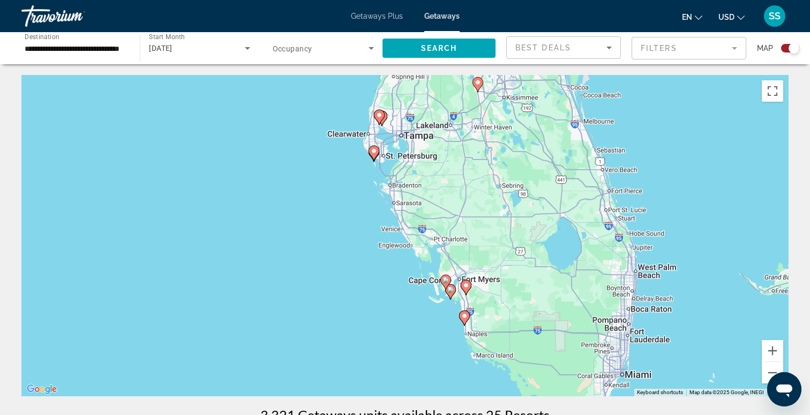
click at [376, 179] on div "To activate drag with keyboard, press Alt + Enter. Once in keyboard drag state,…" at bounding box center [404, 235] width 767 height 321
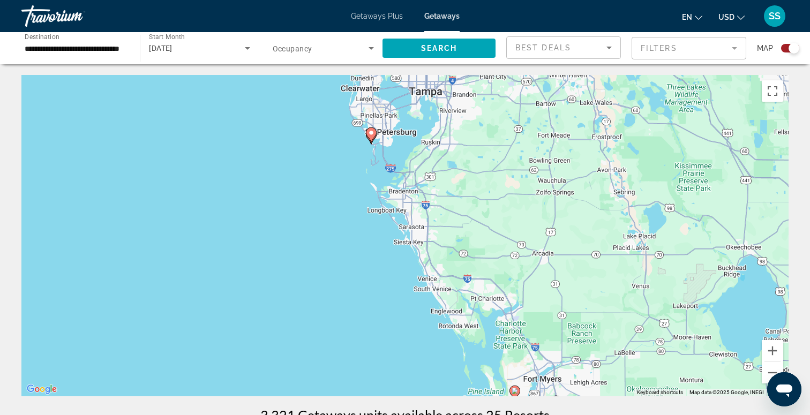
click at [379, 176] on div "To activate drag with keyboard, press Alt + Enter. Once in keyboard drag state,…" at bounding box center [404, 235] width 767 height 321
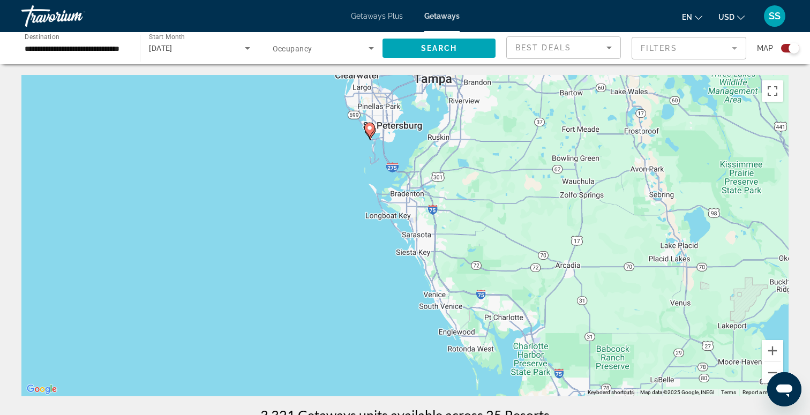
click at [379, 176] on div "To activate drag with keyboard, press Alt + Enter. Once in keyboard drag state,…" at bounding box center [404, 235] width 767 height 321
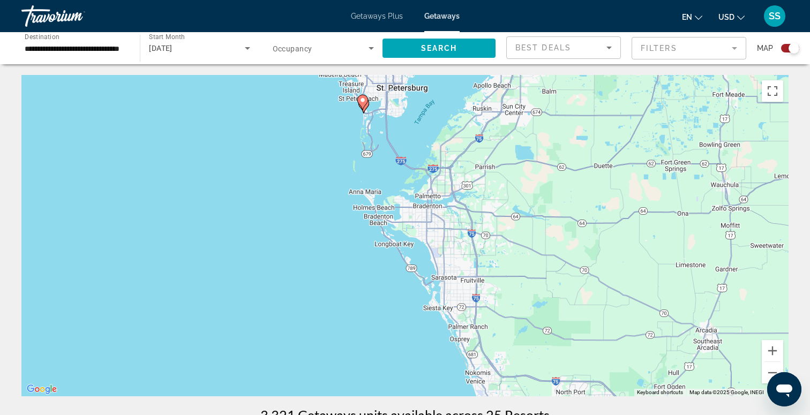
click at [387, 167] on div "To activate drag with keyboard, press Alt + Enter. Once in keyboard drag state,…" at bounding box center [404, 235] width 767 height 321
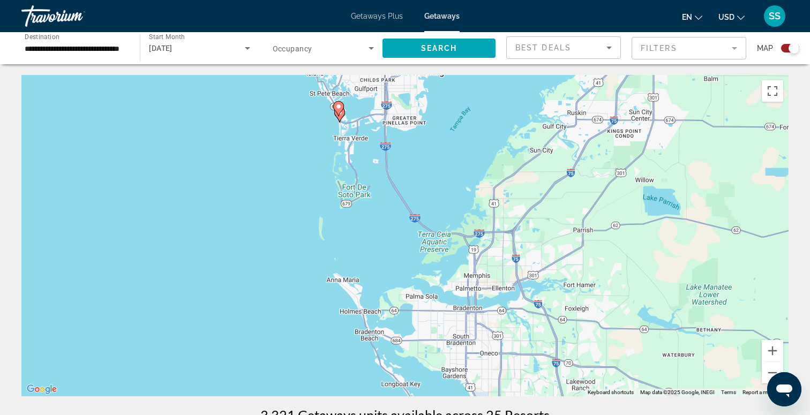
drag, startPoint x: 386, startPoint y: 183, endPoint x: 391, endPoint y: 263, distance: 80.0
click at [391, 263] on div "To activate drag with keyboard, press Alt + Enter. Once in keyboard drag state,…" at bounding box center [404, 235] width 767 height 321
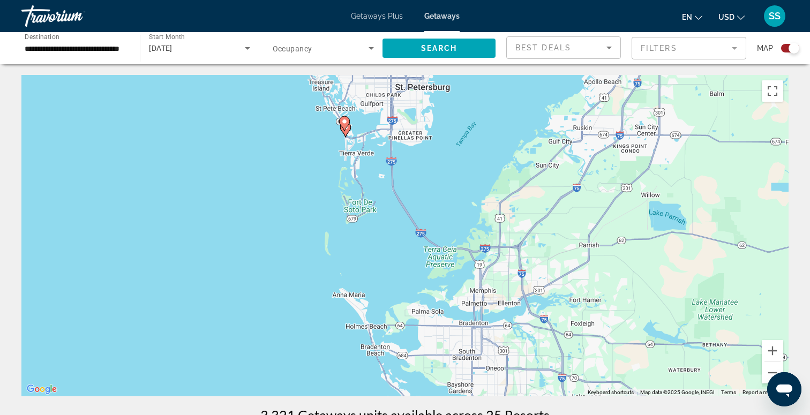
click at [344, 120] on image "Main content" at bounding box center [344, 121] width 6 height 6
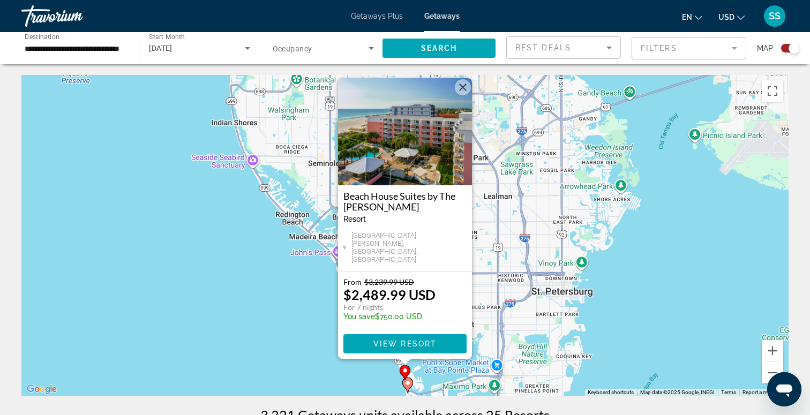
click at [407, 382] on image "Main content" at bounding box center [407, 383] width 6 height 6
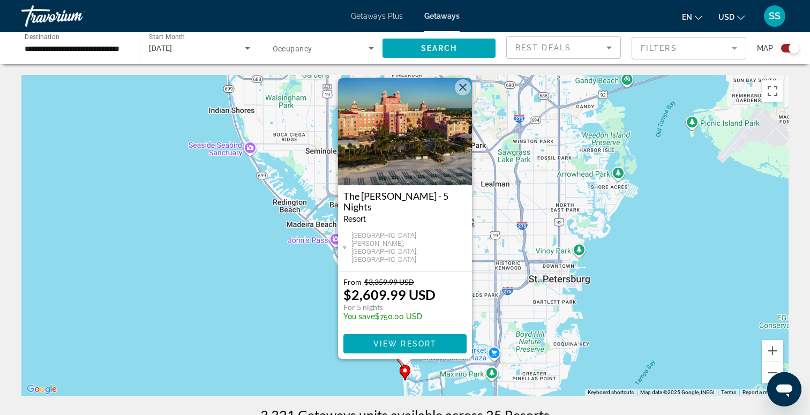
click at [465, 95] on button "Close" at bounding box center [463, 87] width 16 height 16
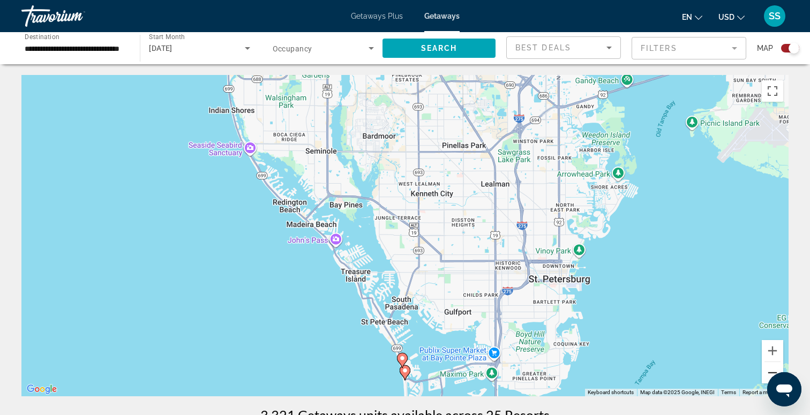
click at [766, 372] on button "Zoom out" at bounding box center [772, 372] width 21 height 21
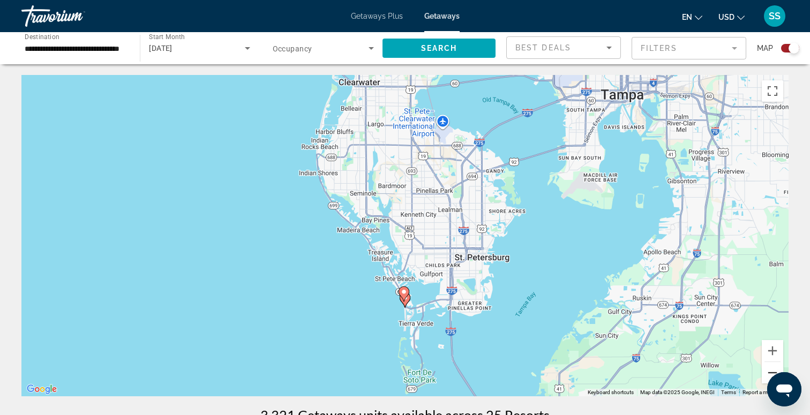
click at [766, 371] on button "Zoom out" at bounding box center [772, 372] width 21 height 21
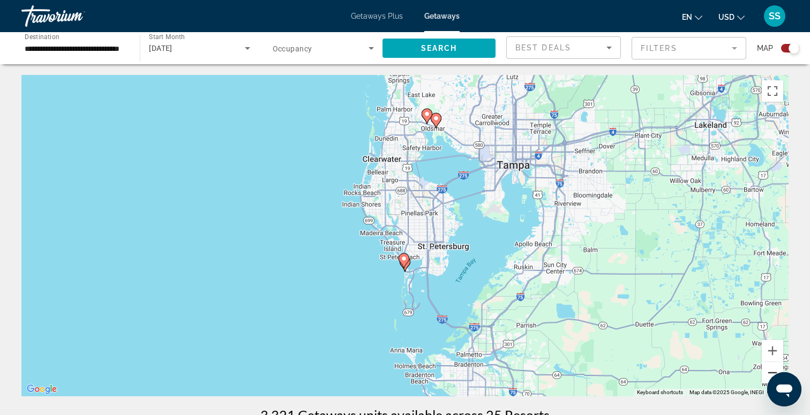
click at [766, 371] on button "Zoom out" at bounding box center [772, 372] width 21 height 21
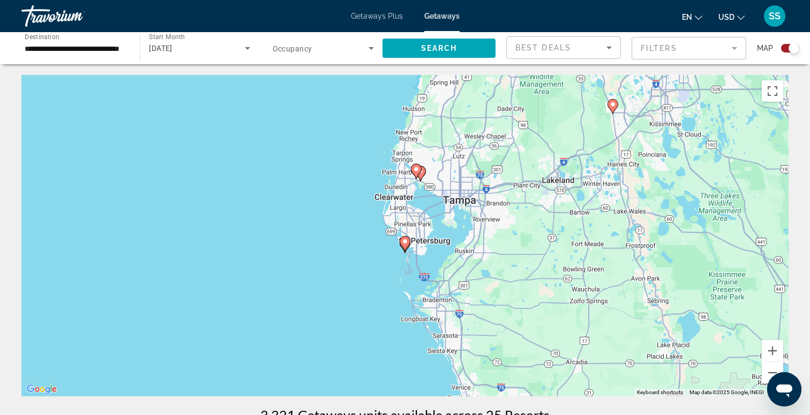
click at [420, 174] on gmp-advanced-marker "Main content" at bounding box center [416, 171] width 11 height 16
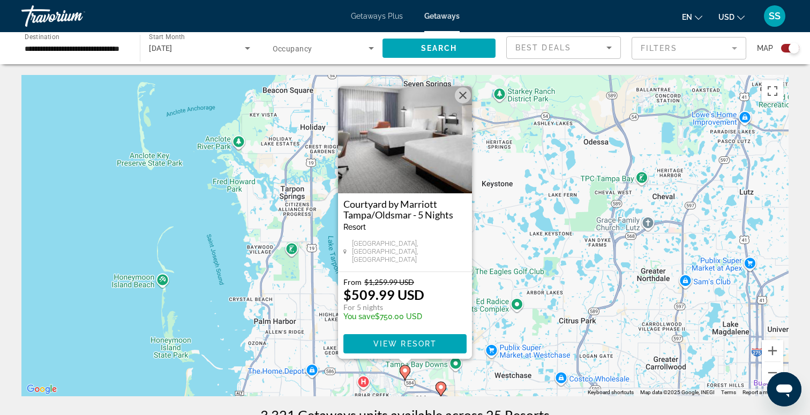
click at [442, 390] on icon "Main content" at bounding box center [441, 389] width 10 height 14
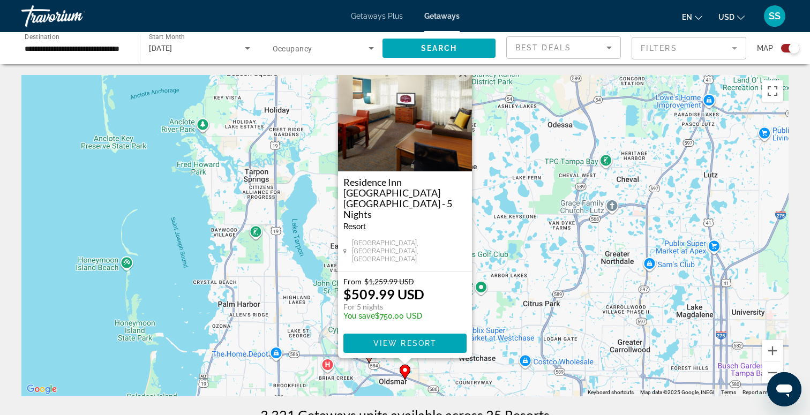
click at [463, 81] on button "Close" at bounding box center [463, 73] width 16 height 16
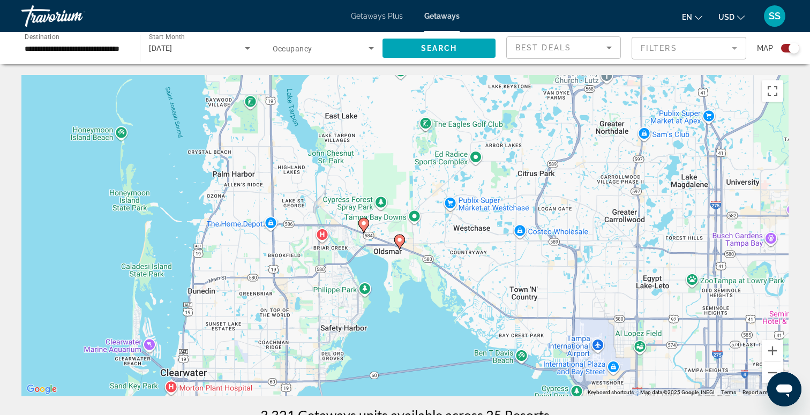
drag, startPoint x: 399, startPoint y: 327, endPoint x: 394, endPoint y: 189, distance: 138.3
click at [394, 190] on div "To activate drag with keyboard, press Alt + Enter. Once in keyboard drag state,…" at bounding box center [404, 235] width 767 height 321
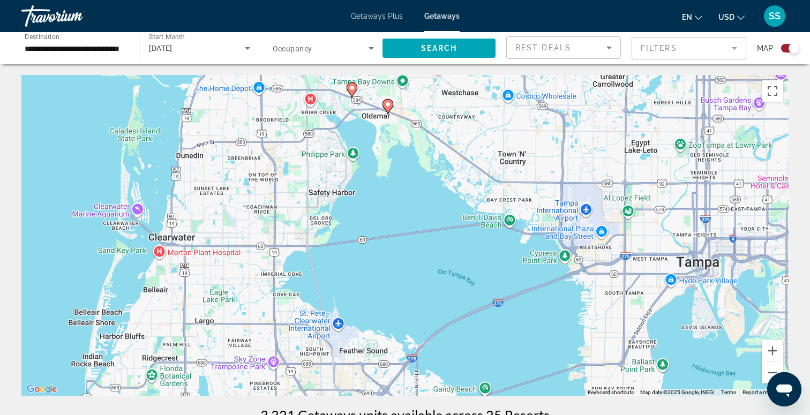
drag, startPoint x: 393, startPoint y: 273, endPoint x: 382, endPoint y: 148, distance: 124.7
click at [382, 148] on div "To activate drag with keyboard, press Alt + Enter. Once in keyboard drag state,…" at bounding box center [404, 235] width 767 height 321
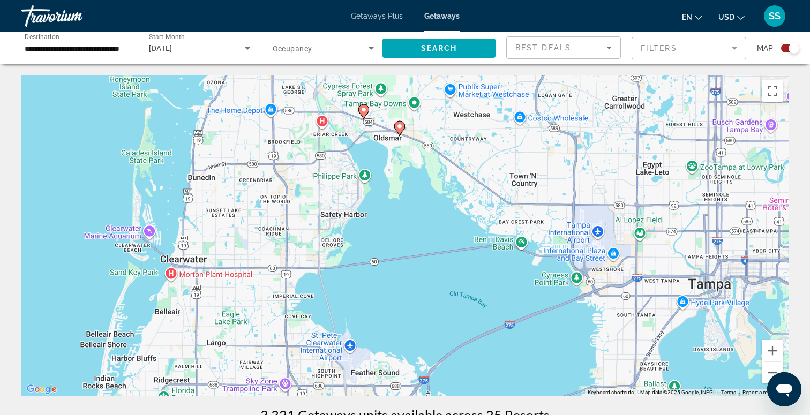
drag, startPoint x: 395, startPoint y: 284, endPoint x: 376, endPoint y: 365, distance: 82.6
click at [379, 363] on div "To activate drag with keyboard, press Alt + Enter. Once in keyboard drag state,…" at bounding box center [404, 235] width 767 height 321
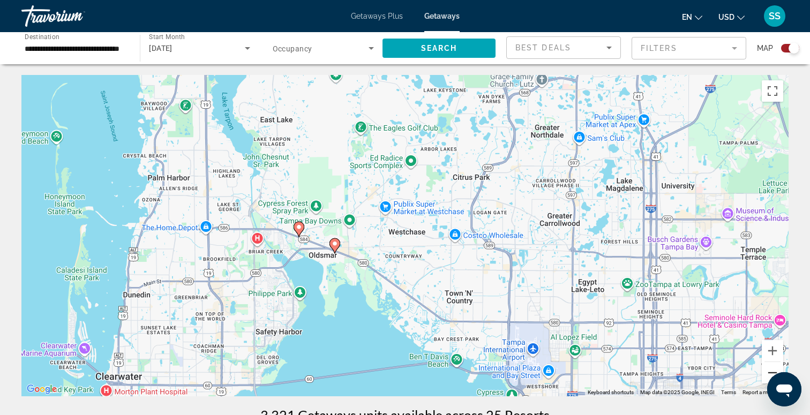
click at [768, 370] on button "Zoom out" at bounding box center [772, 372] width 21 height 21
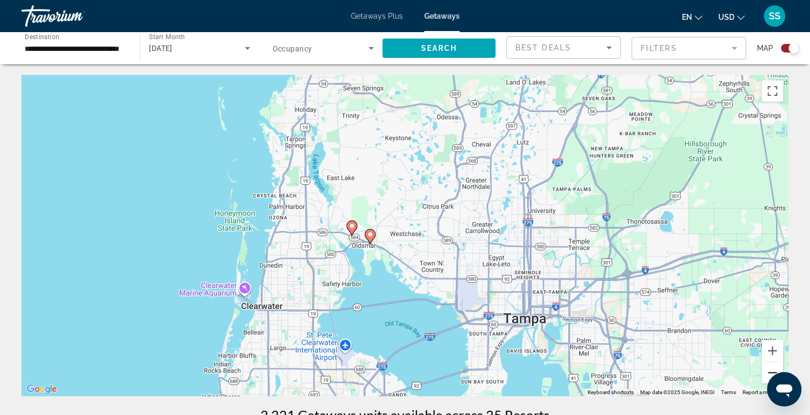
click at [768, 370] on button "Zoom out" at bounding box center [772, 372] width 21 height 21
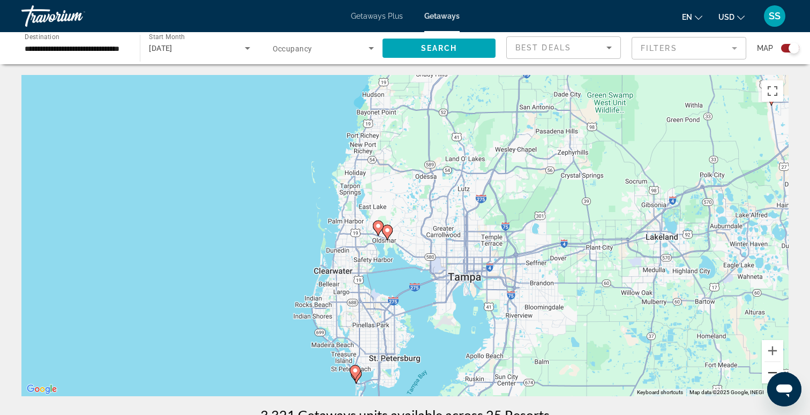
click at [768, 370] on button "Zoom out" at bounding box center [772, 372] width 21 height 21
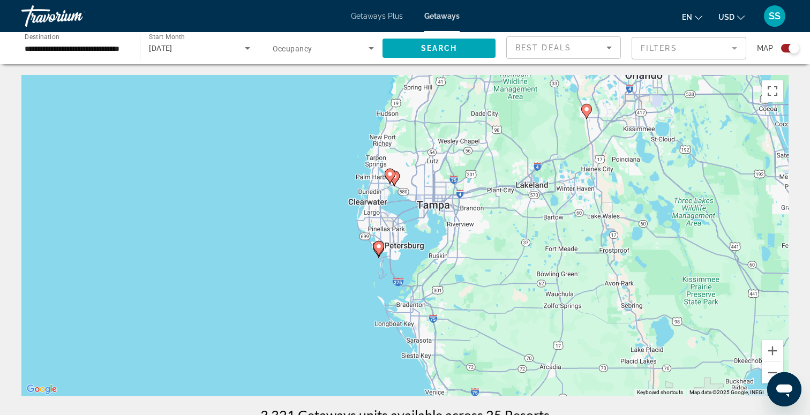
drag, startPoint x: 463, startPoint y: 342, endPoint x: 461, endPoint y: 289, distance: 53.0
click at [461, 289] on div "To activate drag with keyboard, press Alt + Enter. Once in keyboard drag state,…" at bounding box center [404, 235] width 767 height 321
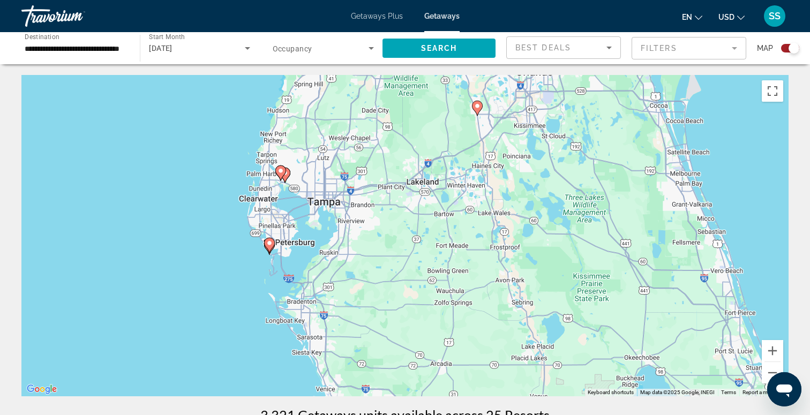
drag, startPoint x: 525, startPoint y: 237, endPoint x: 413, endPoint y: 227, distance: 112.4
click at [413, 227] on div "To activate drag with keyboard, press Alt + Enter. Once in keyboard drag state,…" at bounding box center [404, 235] width 767 height 321
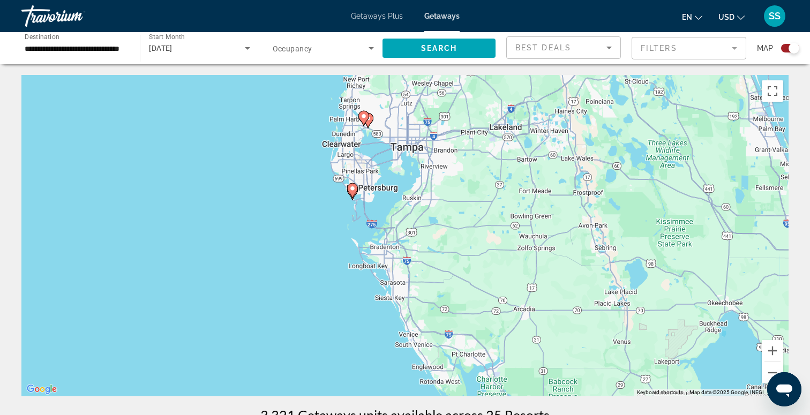
drag, startPoint x: 413, startPoint y: 226, endPoint x: 507, endPoint y: 214, distance: 94.5
click at [509, 214] on div "To activate drag with keyboard, press Alt + Enter. Once in keyboard drag state,…" at bounding box center [404, 235] width 767 height 321
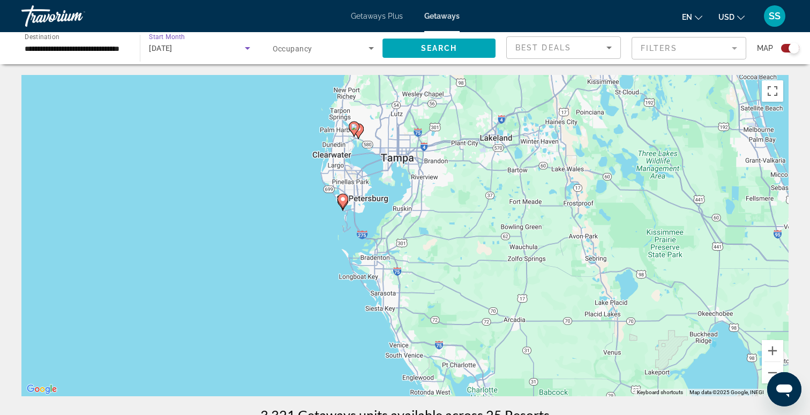
click at [172, 51] on span "[DATE]" at bounding box center [161, 48] width 24 height 9
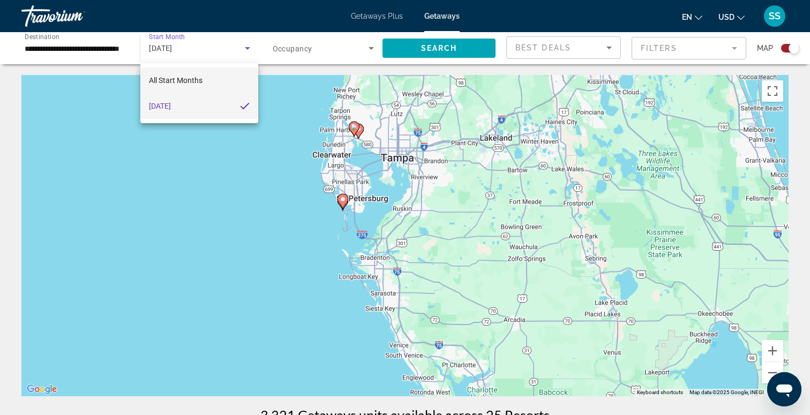
click at [213, 78] on mat-option "All Start Months" at bounding box center [199, 80] width 118 height 26
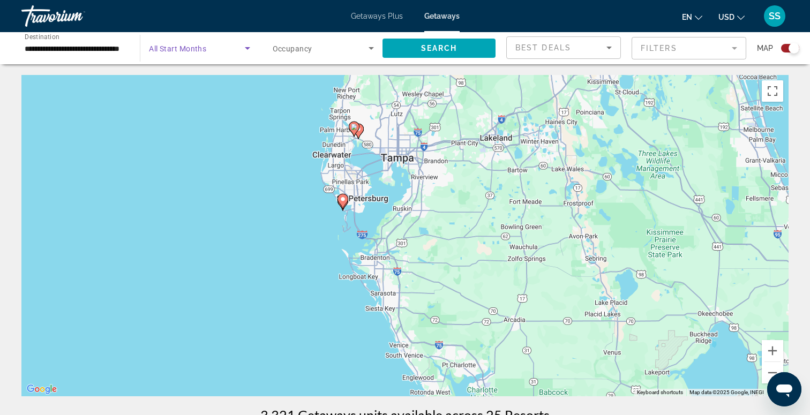
click at [245, 49] on icon "Search widget" at bounding box center [247, 48] width 13 height 13
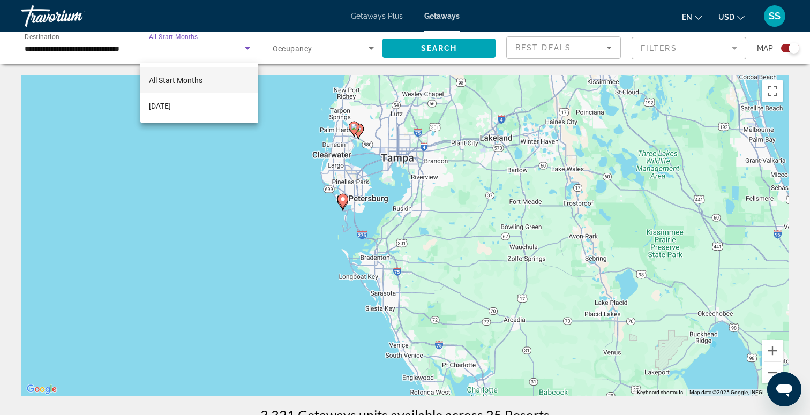
click at [245, 49] on div at bounding box center [405, 207] width 810 height 415
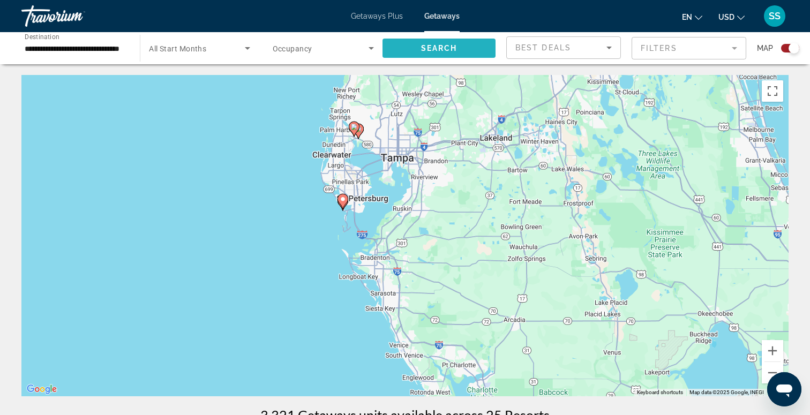
click at [440, 38] on span "Search widget" at bounding box center [438, 48] width 113 height 26
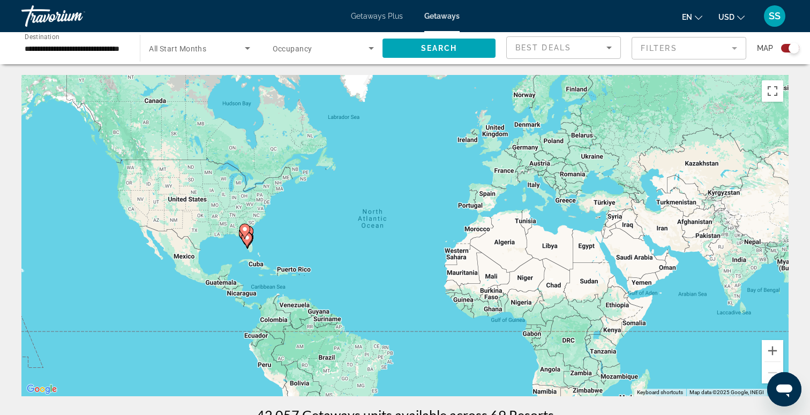
click at [233, 251] on div "To activate drag with keyboard, press Alt + Enter. Once in keyboard drag state,…" at bounding box center [404, 235] width 767 height 321
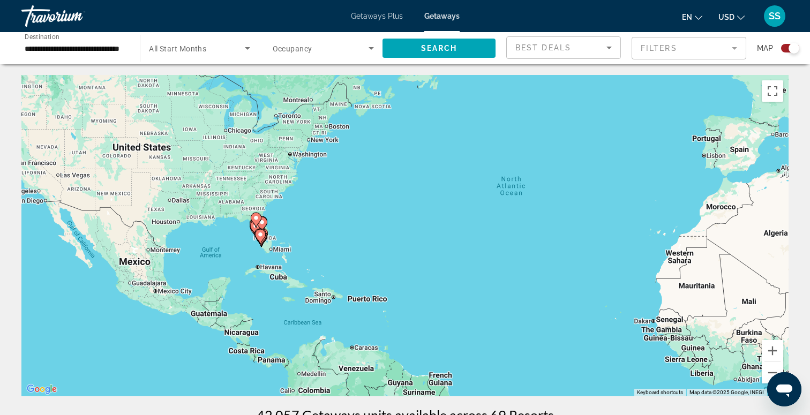
click at [258, 247] on gmp-advanced-marker "Main content" at bounding box center [261, 239] width 11 height 16
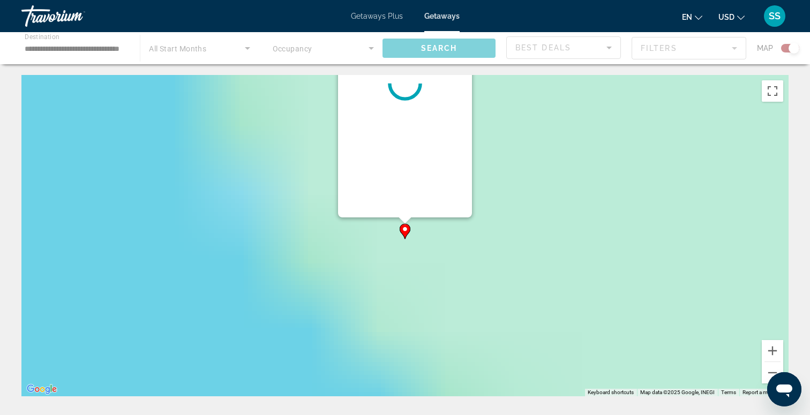
click at [258, 247] on div "To activate drag with keyboard, press Alt + Enter. Once in keyboard drag state,…" at bounding box center [404, 235] width 767 height 321
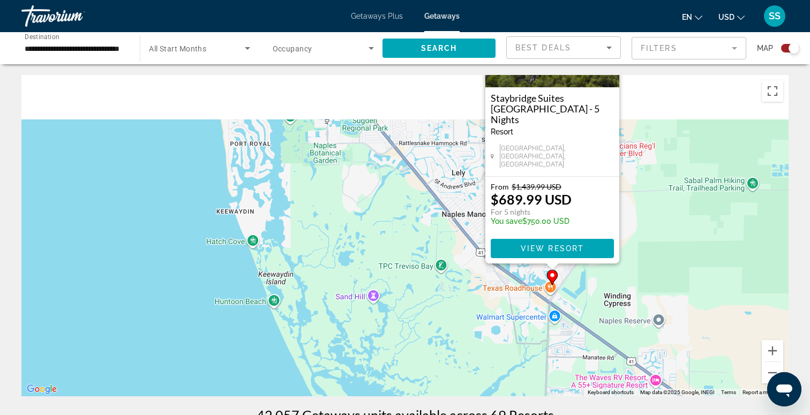
drag, startPoint x: 628, startPoint y: 130, endPoint x: 605, endPoint y: 259, distance: 131.1
click at [606, 262] on div "To activate drag with keyboard, press Alt + Enter. Once in keyboard drag state,…" at bounding box center [404, 235] width 767 height 321
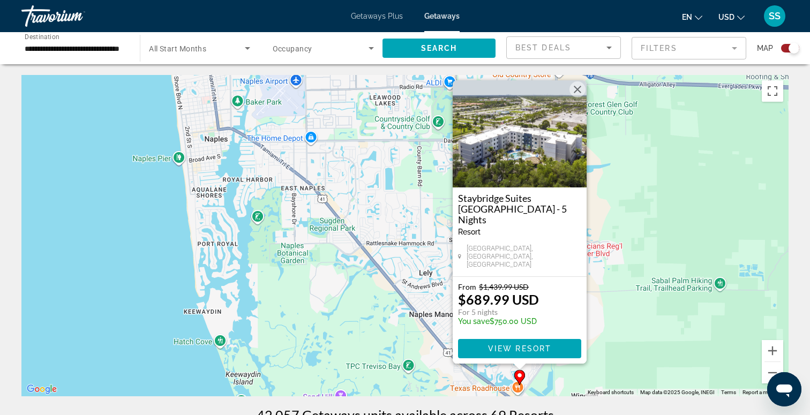
click at [577, 97] on button "Close" at bounding box center [577, 89] width 16 height 16
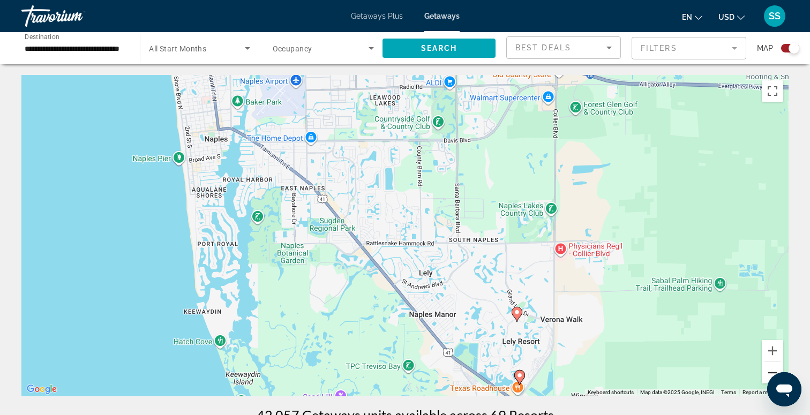
click at [771, 374] on button "Zoom out" at bounding box center [772, 372] width 21 height 21
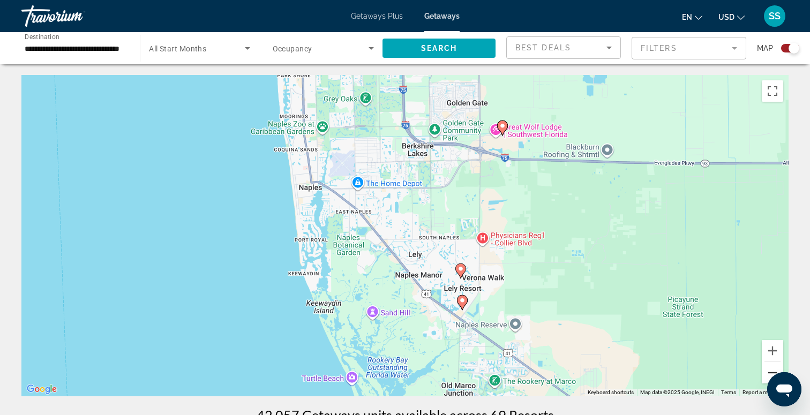
click at [771, 374] on button "Zoom out" at bounding box center [772, 372] width 21 height 21
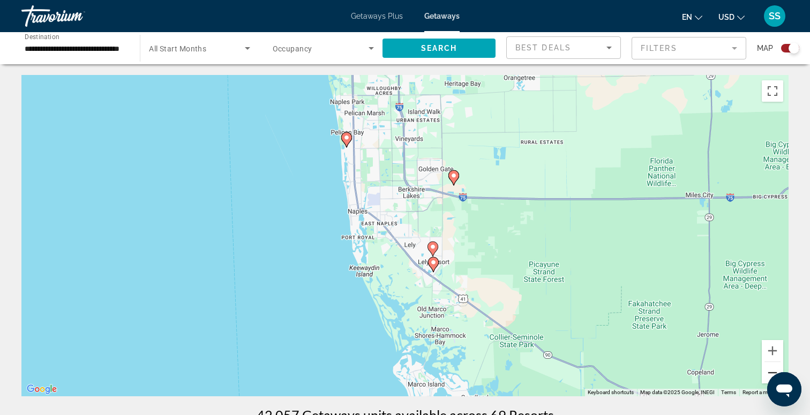
click at [771, 374] on button "Zoom out" at bounding box center [772, 372] width 21 height 21
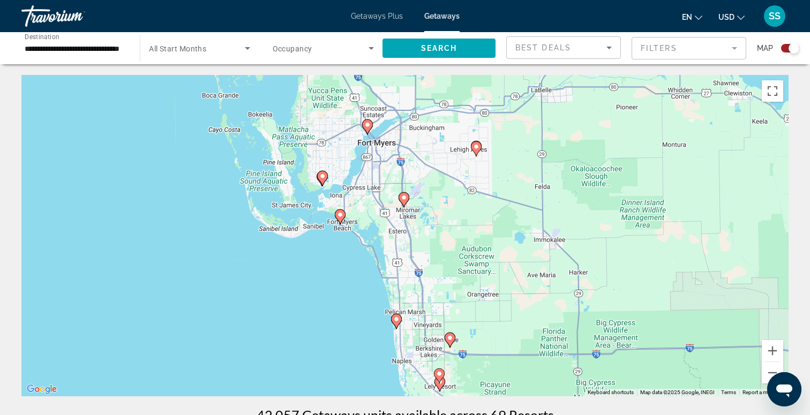
drag, startPoint x: 389, startPoint y: 213, endPoint x: 409, endPoint y: 351, distance: 140.2
click at [409, 351] on div "To activate drag with keyboard, press Alt + Enter. Once in keyboard drag state,…" at bounding box center [404, 235] width 767 height 321
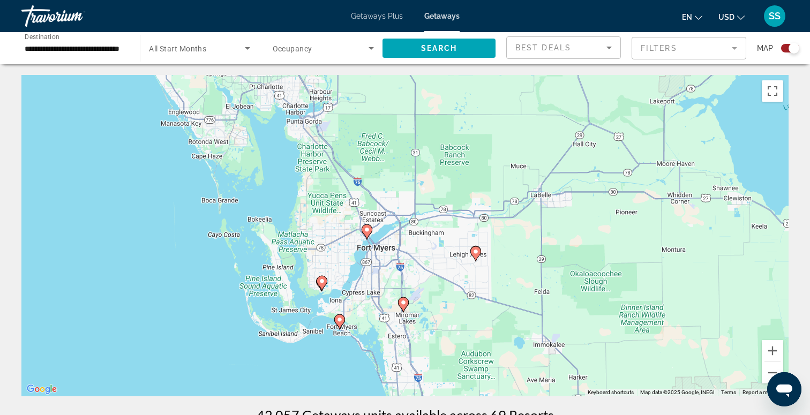
drag, startPoint x: 376, startPoint y: 178, endPoint x: 376, endPoint y: 305, distance: 126.9
click at [376, 305] on div "To activate drag with keyboard, press Alt + Enter. Once in keyboard drag state,…" at bounding box center [404, 235] width 767 height 321
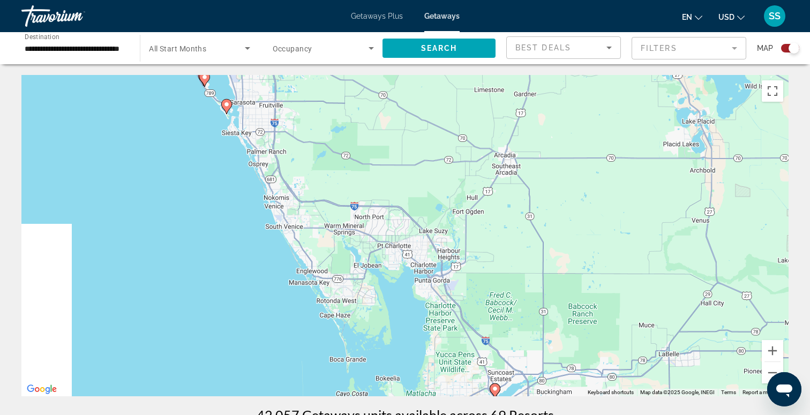
drag, startPoint x: 295, startPoint y: 267, endPoint x: 436, endPoint y: 282, distance: 141.7
click at [436, 282] on div "To activate drag with keyboard, press Alt + Enter. Once in keyboard drag state,…" at bounding box center [404, 235] width 767 height 321
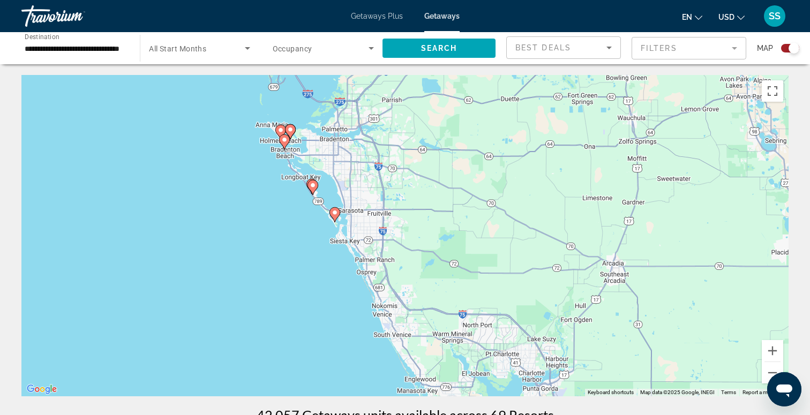
drag, startPoint x: 381, startPoint y: 162, endPoint x: 382, endPoint y: 261, distance: 98.5
click at [382, 261] on div "To activate drag with keyboard, press Alt + Enter. Once in keyboard drag state,…" at bounding box center [404, 235] width 767 height 321
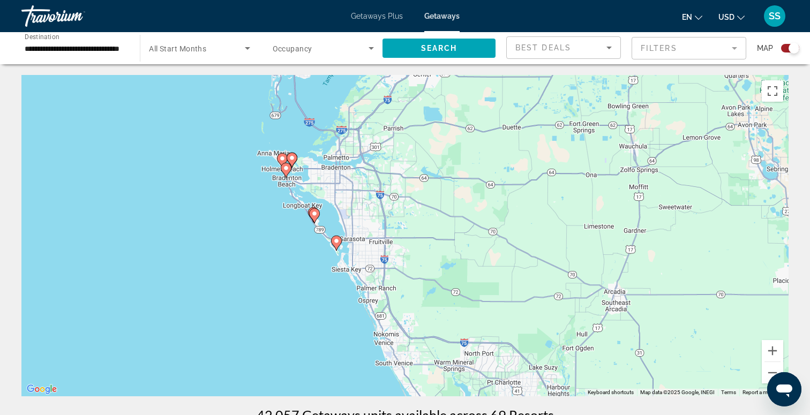
click at [337, 243] on image "Main content" at bounding box center [336, 241] width 6 height 6
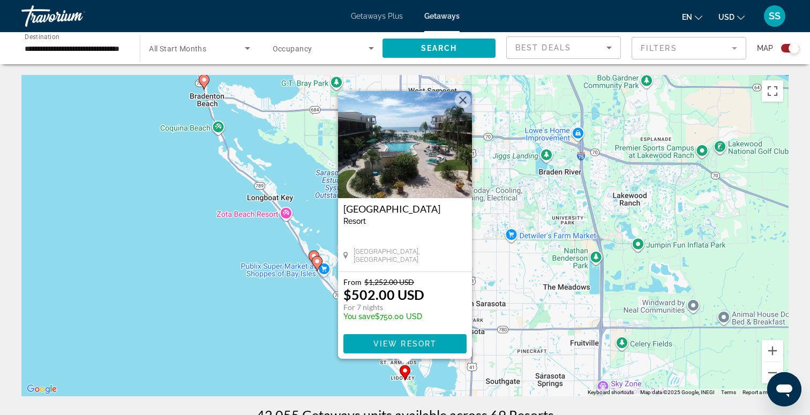
click at [316, 262] on image "Main content" at bounding box center [317, 261] width 6 height 6
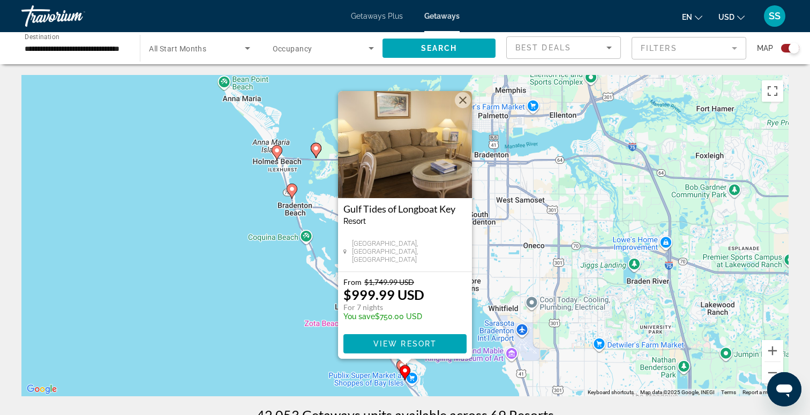
click at [463, 105] on button "Close" at bounding box center [463, 100] width 16 height 16
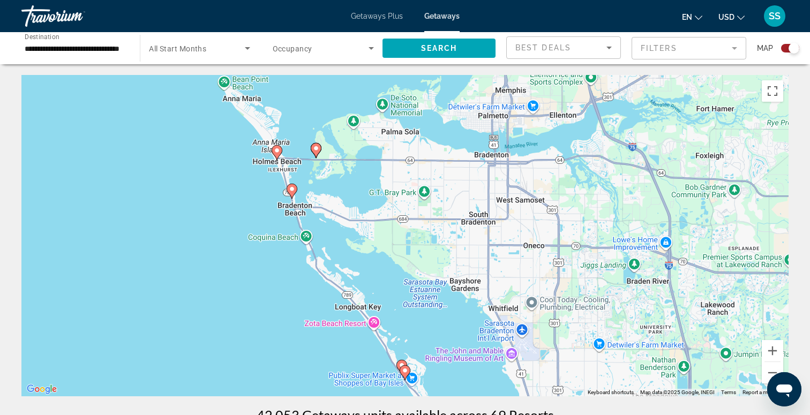
click at [399, 363] on image "Main content" at bounding box center [401, 365] width 6 height 6
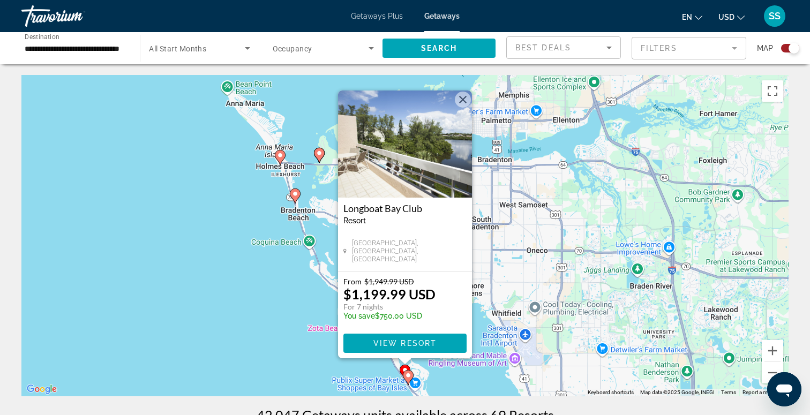
click at [460, 102] on button "Close" at bounding box center [463, 100] width 16 height 16
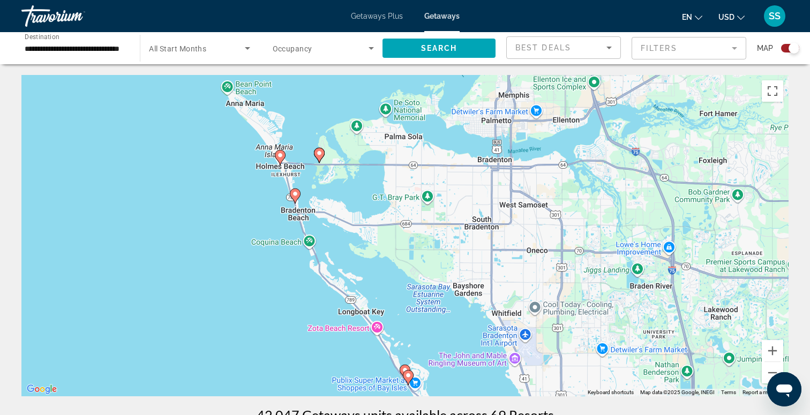
click at [295, 195] on image "Main content" at bounding box center [295, 194] width 6 height 6
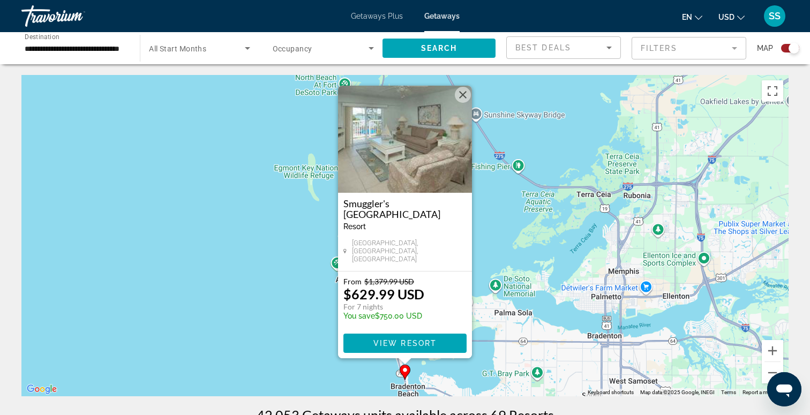
click at [461, 97] on button "Close" at bounding box center [463, 95] width 16 height 16
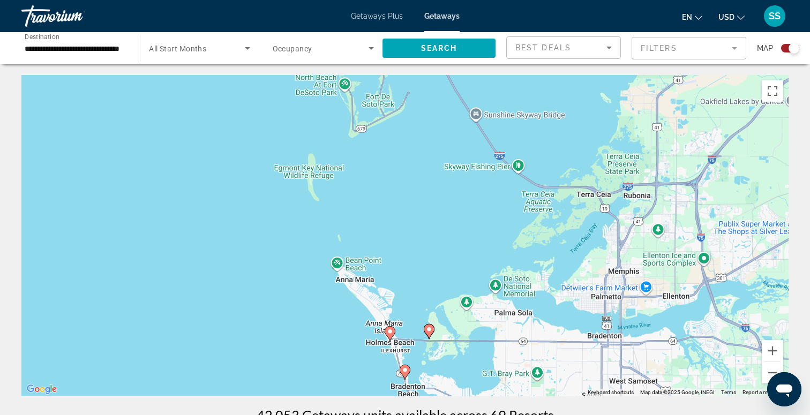
click at [389, 334] on image "Main content" at bounding box center [390, 331] width 6 height 6
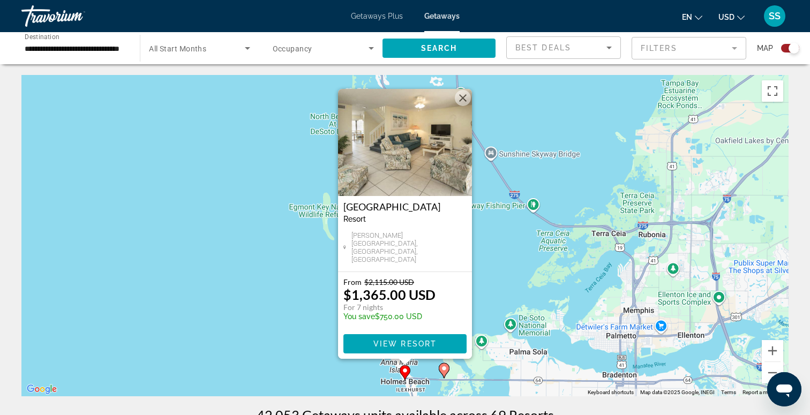
click at [464, 101] on button "Close" at bounding box center [463, 98] width 16 height 16
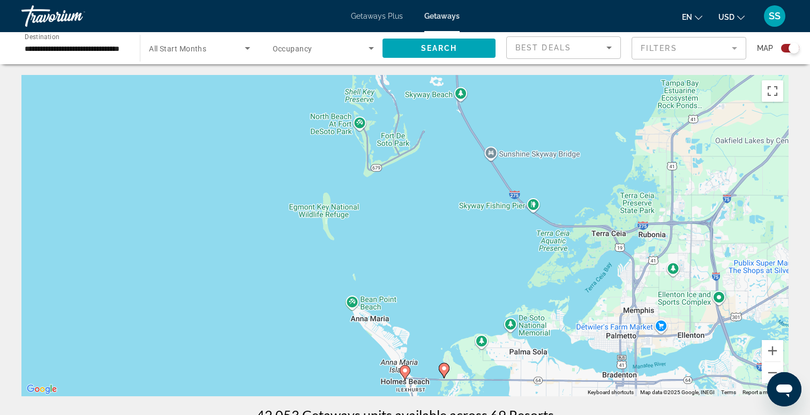
click at [446, 371] on image "Main content" at bounding box center [444, 368] width 6 height 6
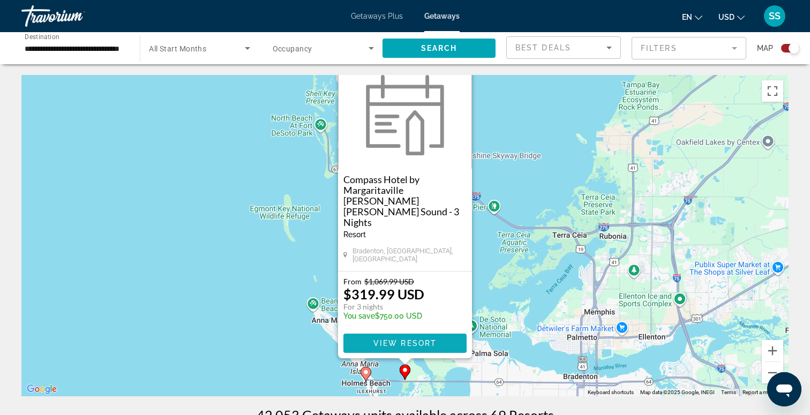
click at [416, 346] on span "View Resort" at bounding box center [404, 343] width 63 height 9
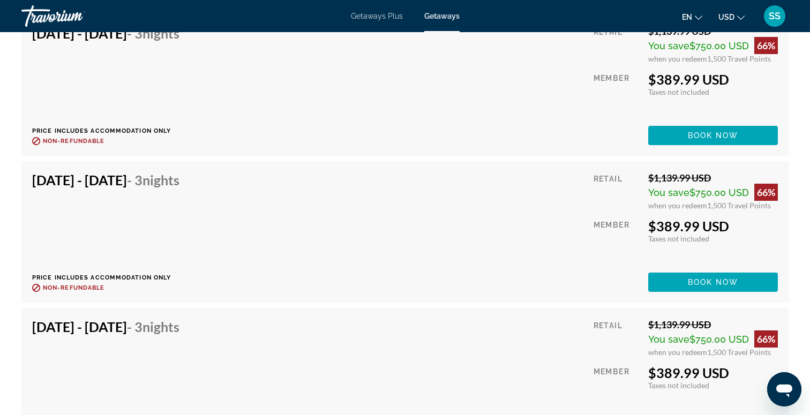
scroll to position [6594, 0]
